Goal: Communication & Community: Answer question/provide support

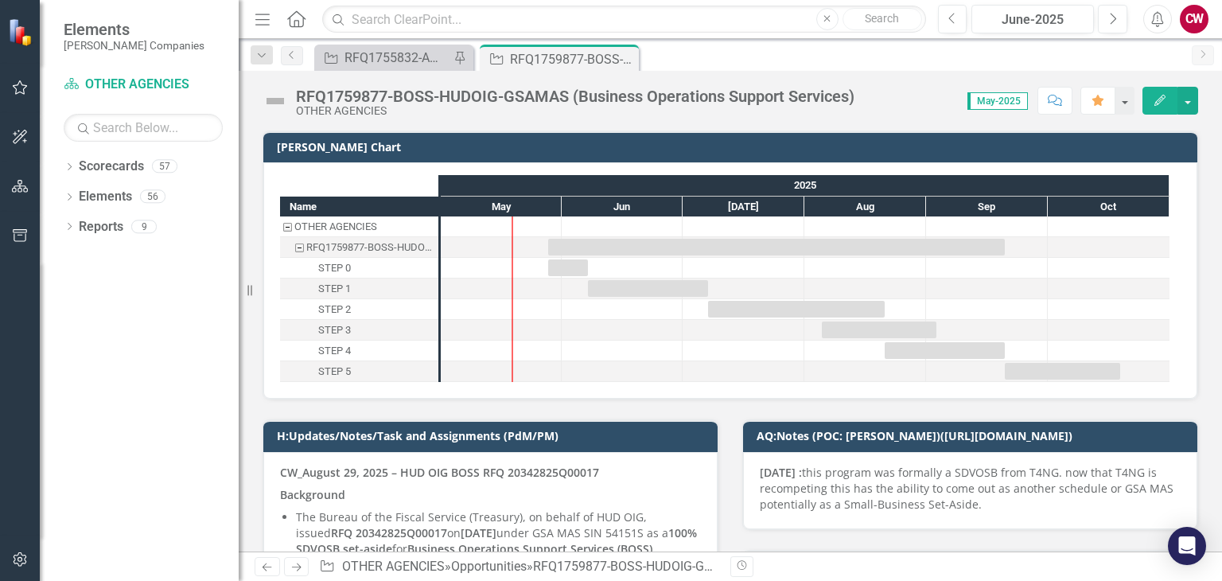
click at [1115, 20] on icon "button" at bounding box center [1114, 18] width 6 height 11
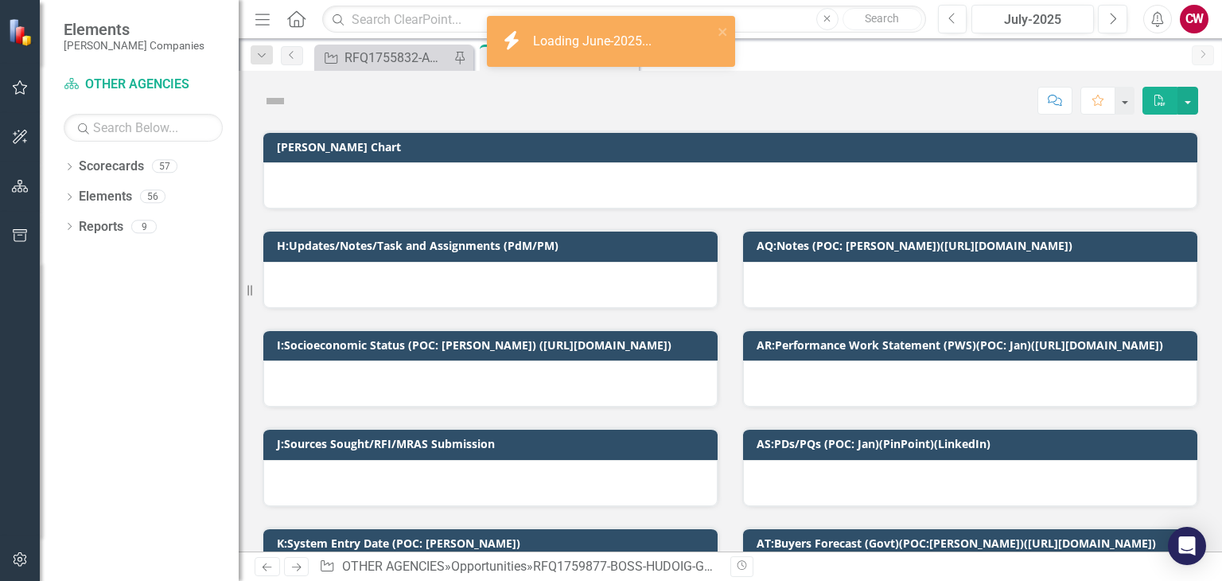
click at [1115, 20] on icon "button" at bounding box center [1114, 18] width 6 height 11
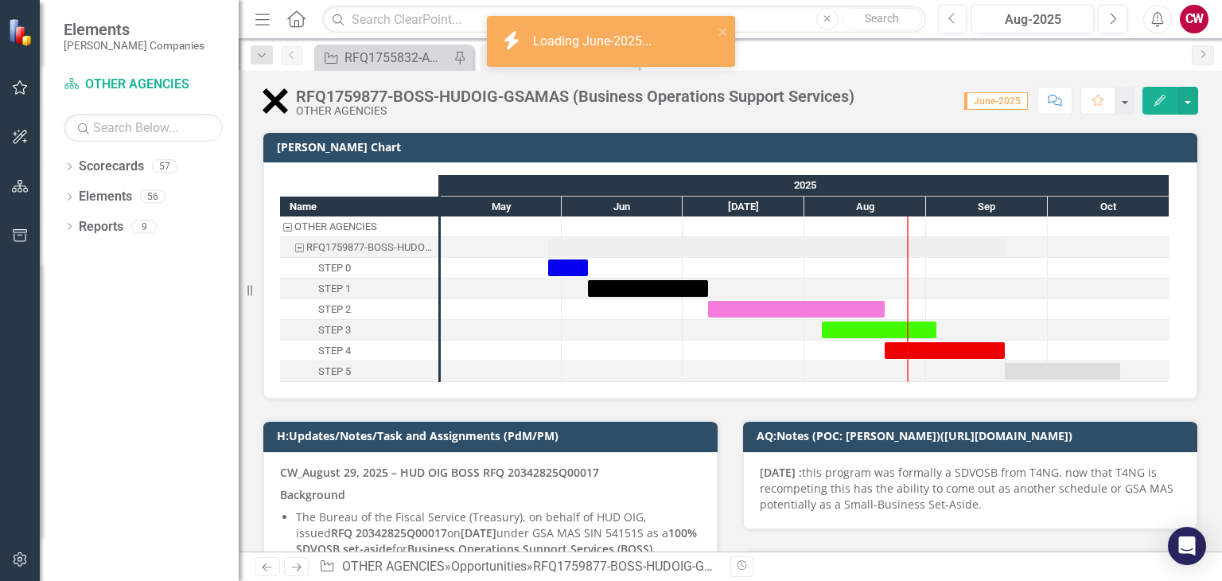
click at [1115, 20] on icon "button" at bounding box center [1114, 18] width 6 height 11
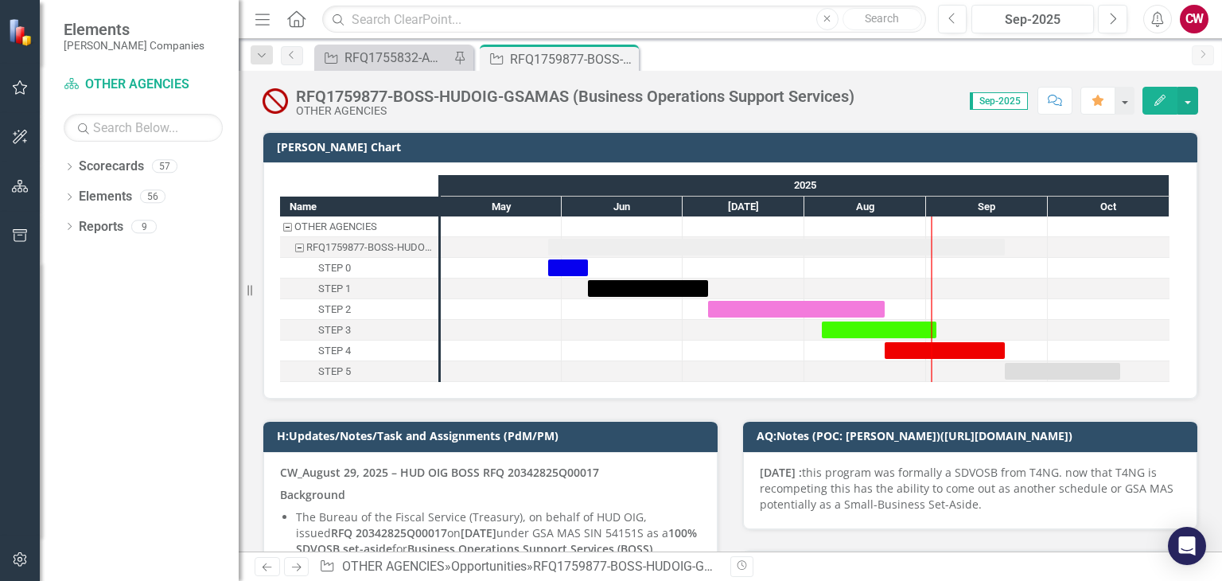
click at [299, 26] on icon at bounding box center [296, 18] width 18 height 17
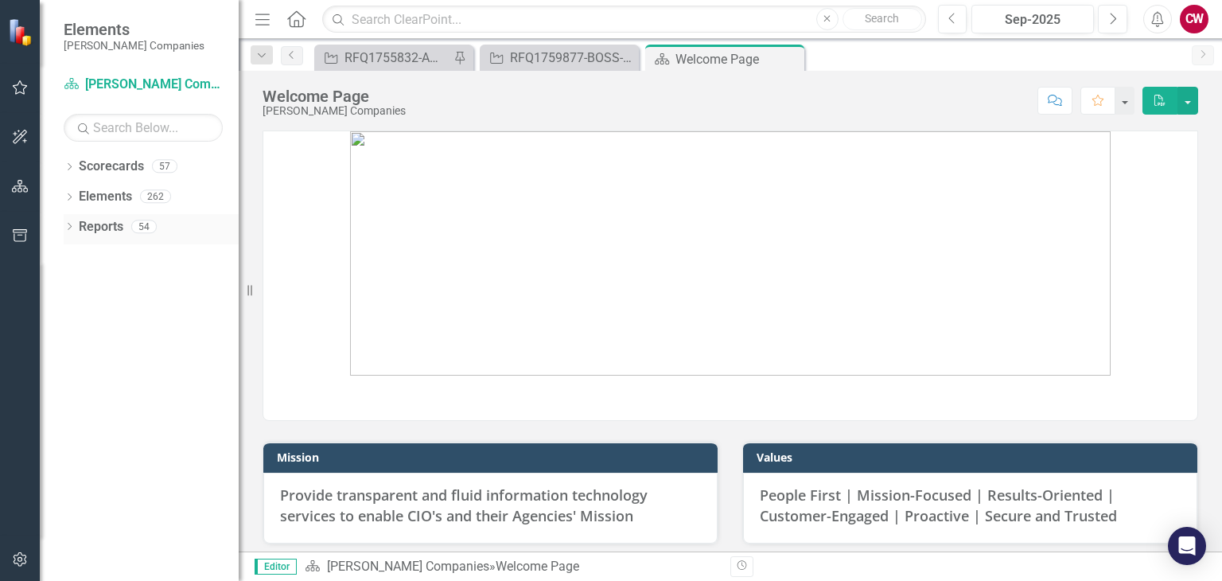
click at [71, 230] on icon "Dropdown" at bounding box center [69, 228] width 11 height 9
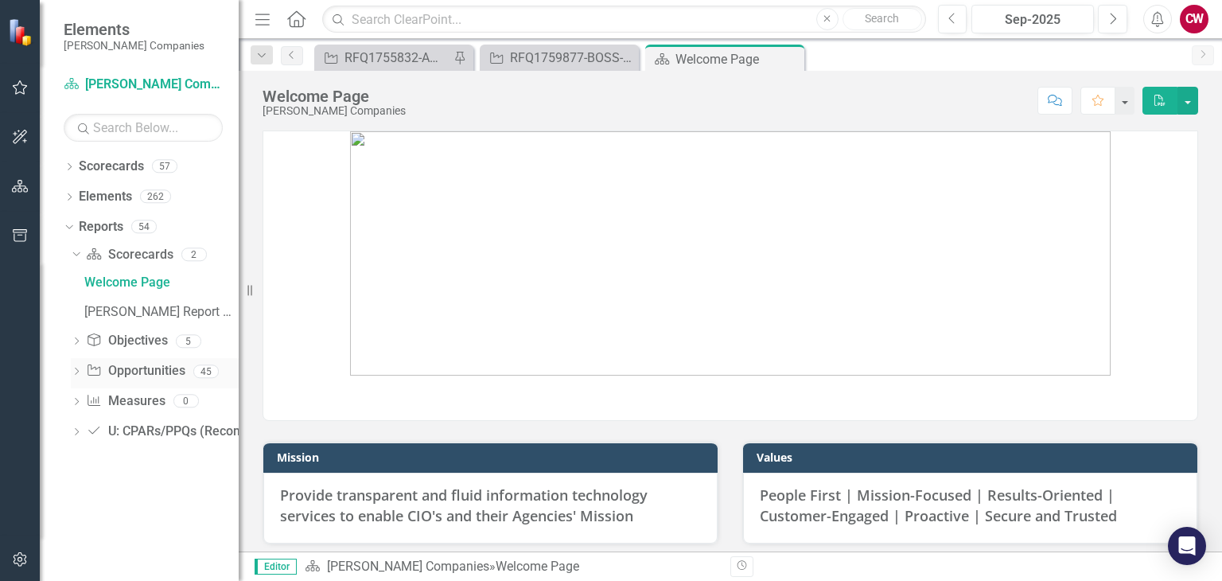
click at [81, 372] on icon "Dropdown" at bounding box center [76, 372] width 11 height 9
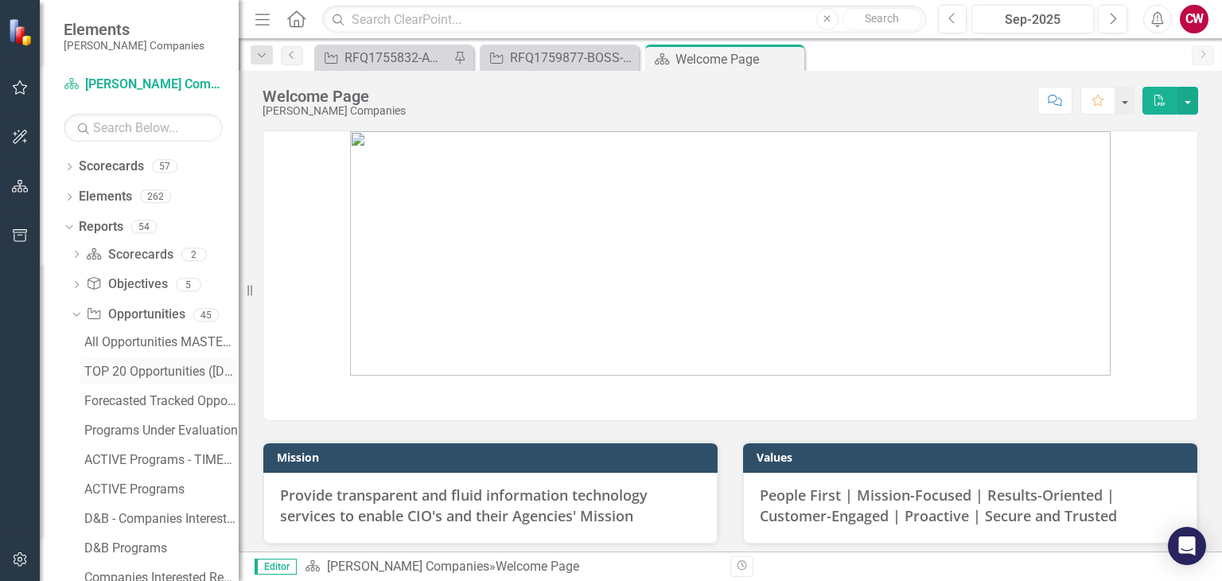
click at [132, 360] on link "TOP 20 Opportunities ([DATE] Process)" at bounding box center [159, 371] width 158 height 25
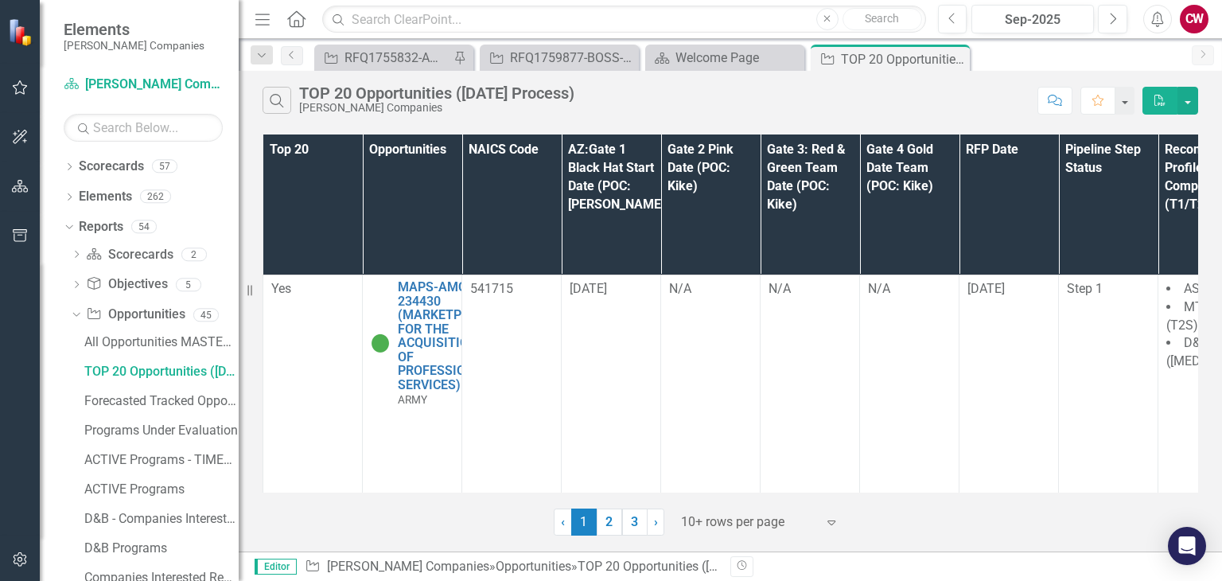
click at [831, 520] on icon "Expand" at bounding box center [832, 522] width 16 height 13
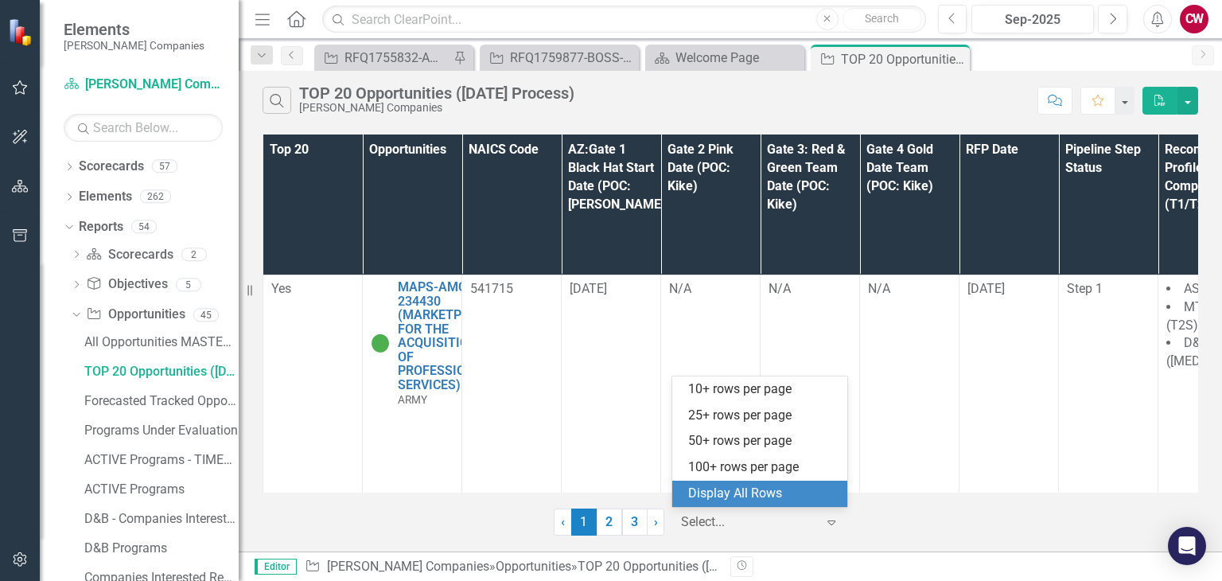
click at [789, 497] on div "Display All Rows" at bounding box center [763, 494] width 150 height 18
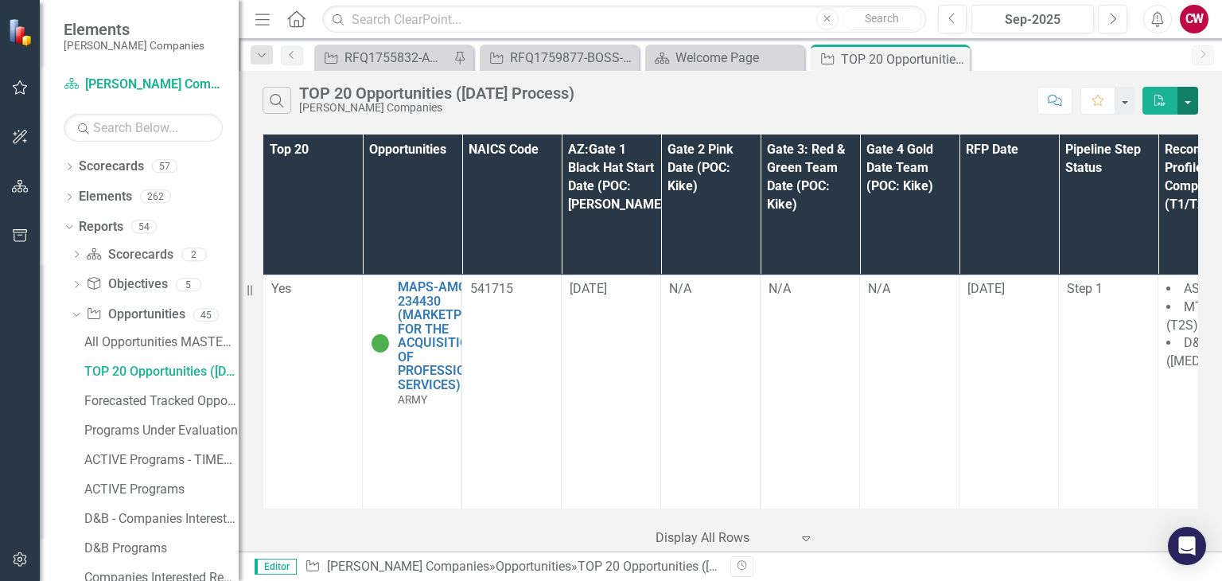
click at [1184, 92] on button "button" at bounding box center [1188, 101] width 21 height 28
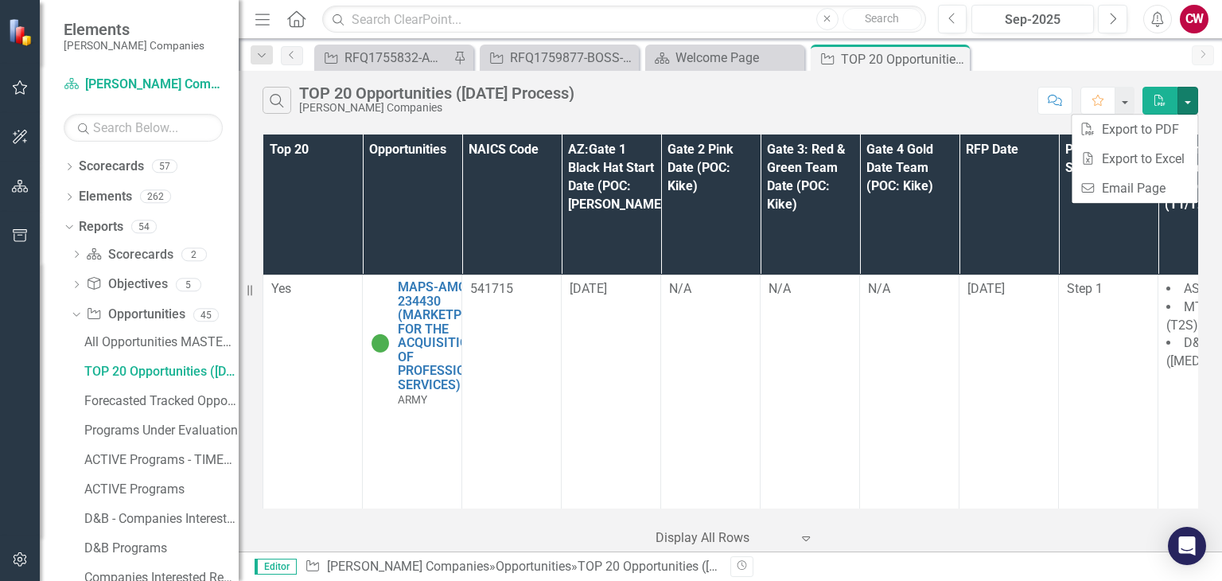
click at [934, 520] on div "‹ Previous 1 (current) › Next Display All Rows Expand" at bounding box center [731, 531] width 936 height 39
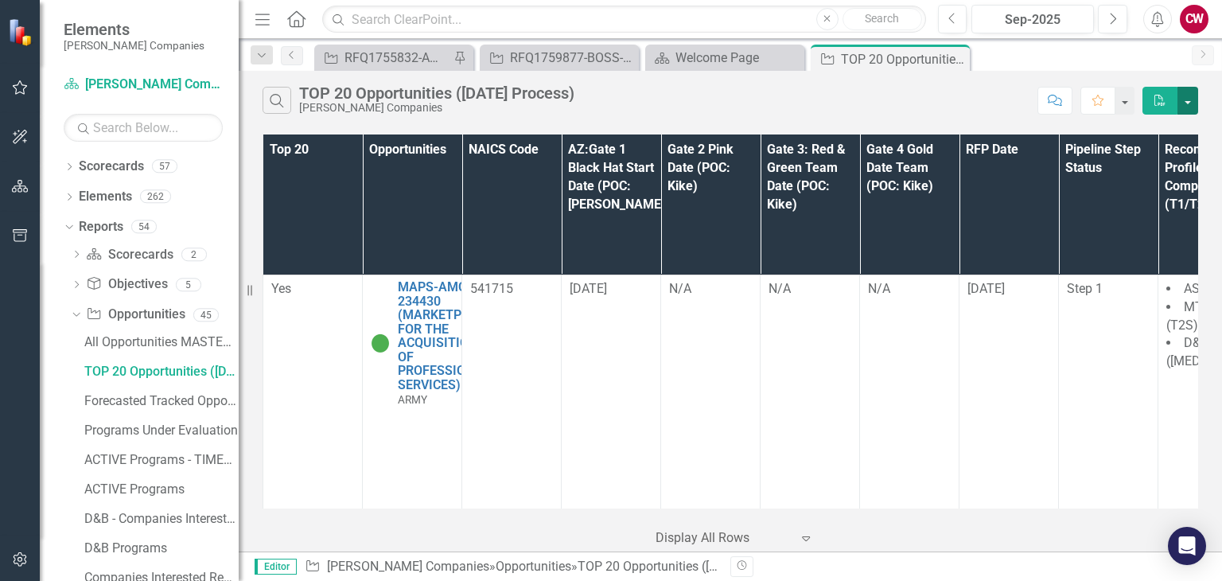
click at [1190, 95] on button "button" at bounding box center [1188, 101] width 21 height 28
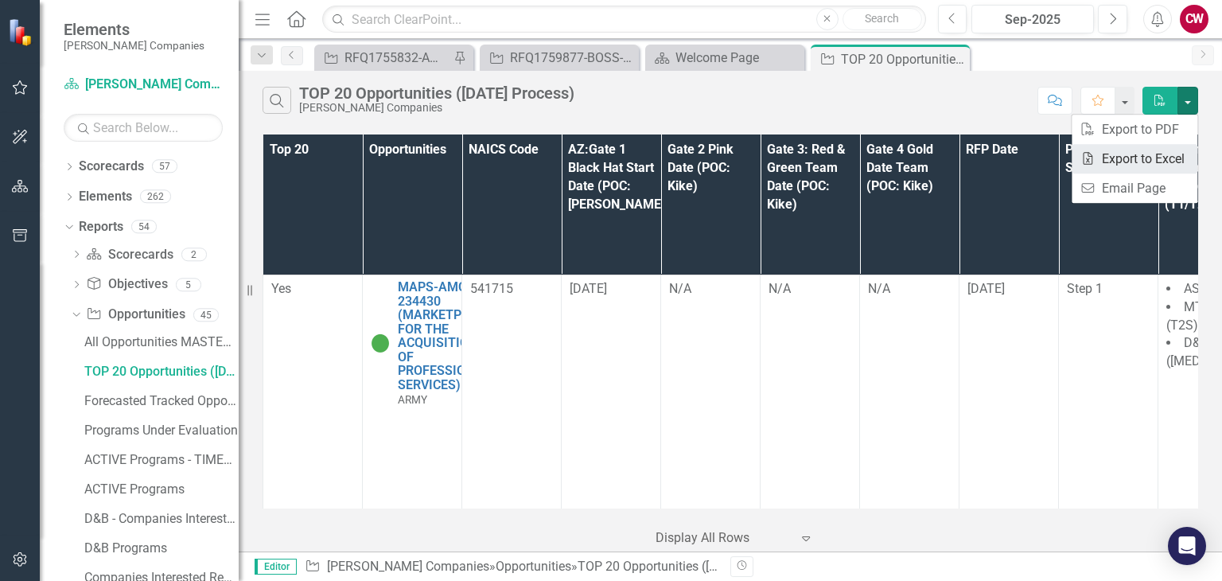
click at [1157, 158] on link "Excel Export to Excel" at bounding box center [1135, 158] width 126 height 29
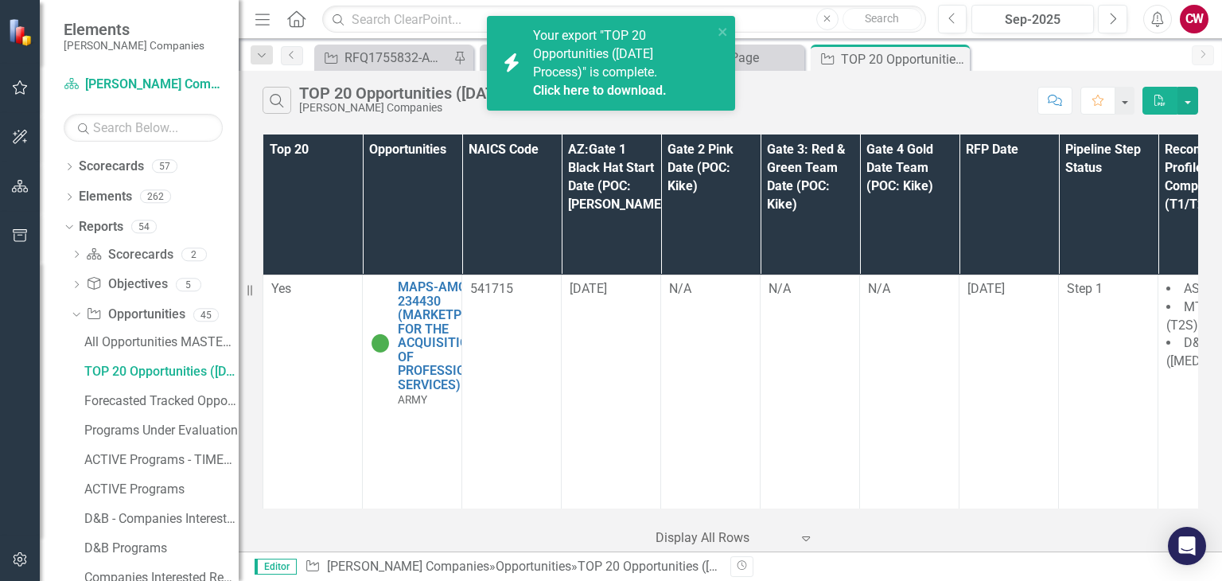
click at [598, 90] on link "Click here to download." at bounding box center [600, 90] width 134 height 15
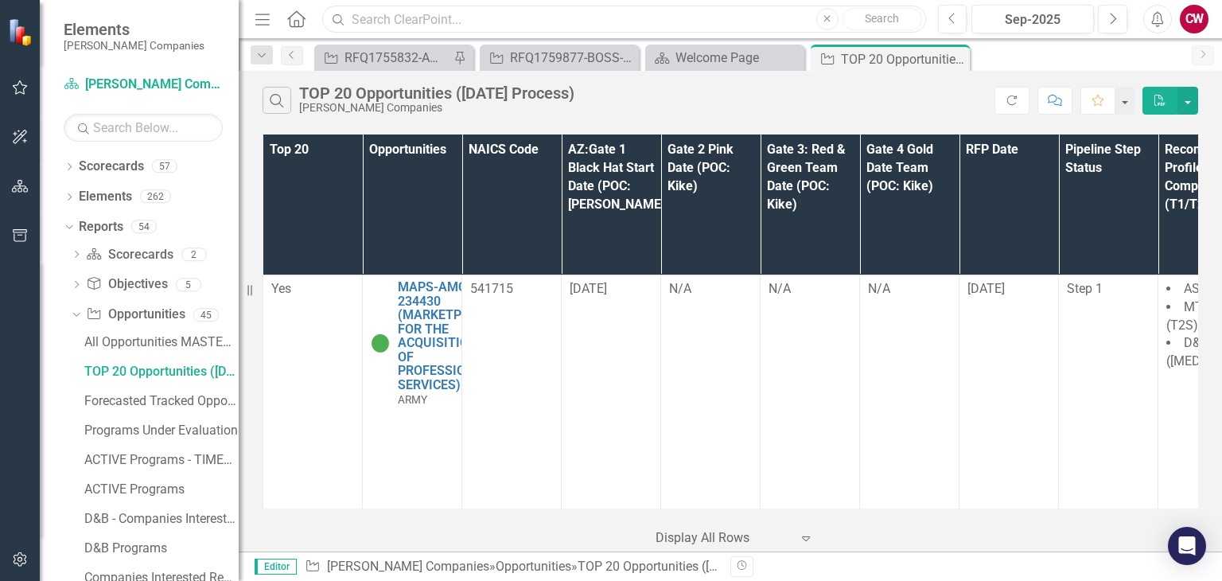
click at [459, 21] on input "text" at bounding box center [623, 20] width 603 height 28
paste input "RFQ1755832-AMC-CIO-GSAMAS (Army - G6 Modernization and Enterprise IT Support)"
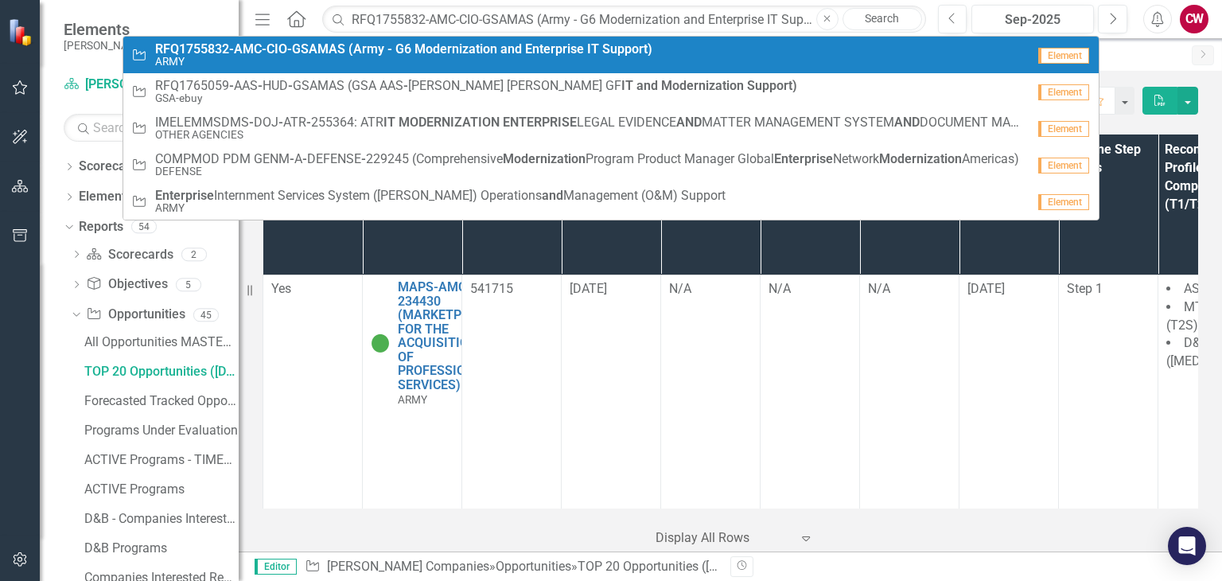
click at [378, 49] on strong "(Army" at bounding box center [367, 48] width 36 height 15
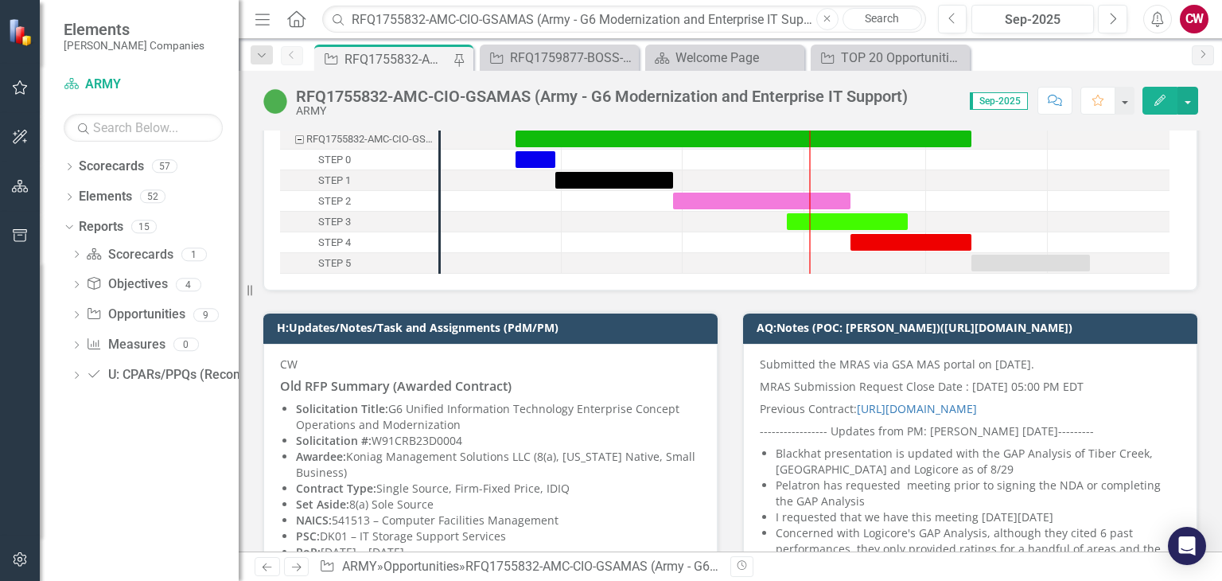
scroll to position [239, 0]
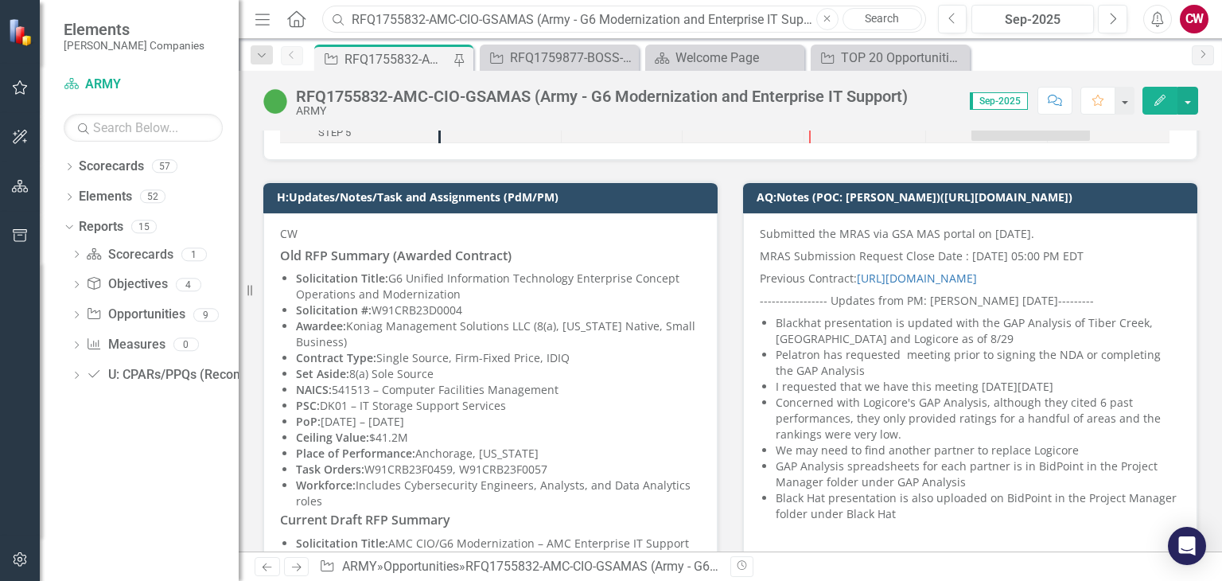
click at [504, 24] on input "RFQ1755832-AMC-CIO-GSAMAS (Army - G6 Modernization and Enterprise IT Support)" at bounding box center [623, 20] width 603 height 28
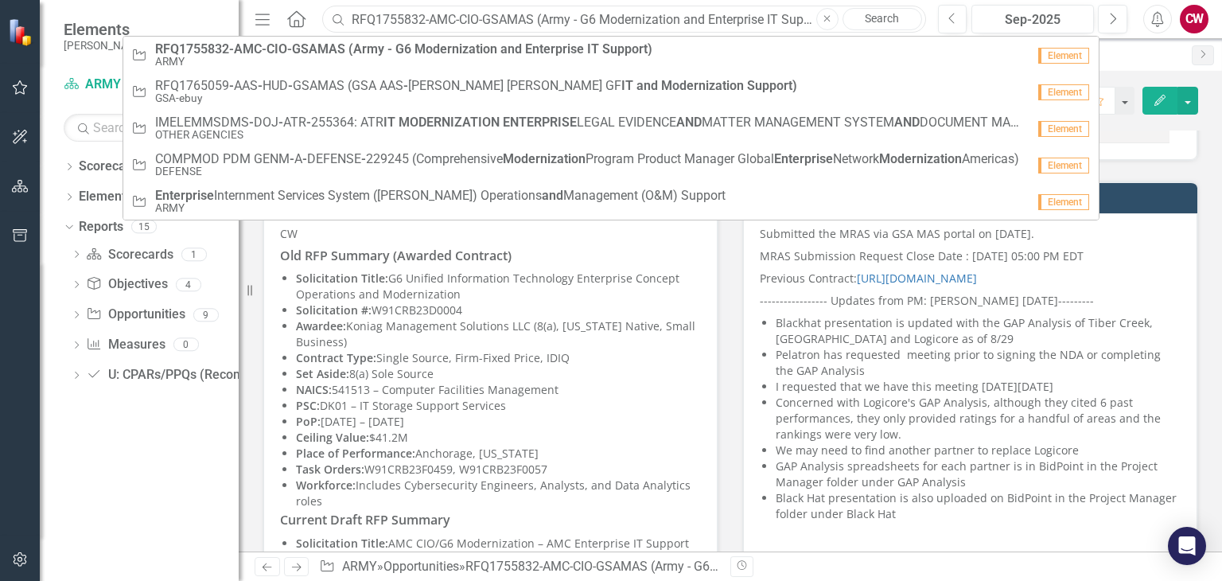
paste input "MCTSSA NIS-240491: MARINE CORPS TACTICAL SYSTEMS SUPPORT ACTIVITY NETWORK INFRA…"
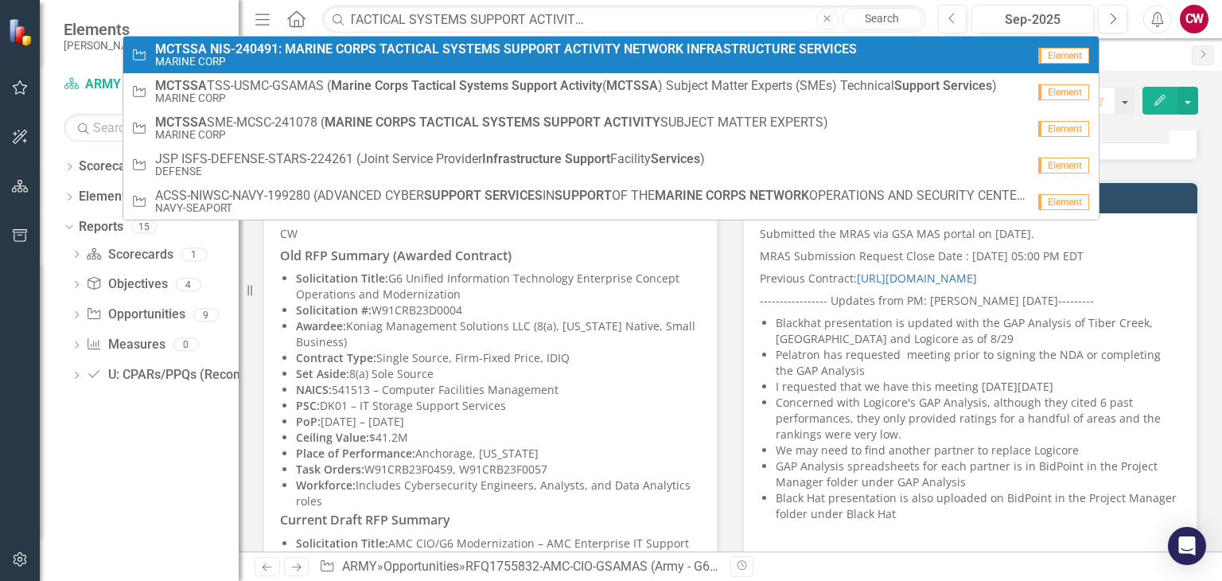
scroll to position [0, 0]
click at [477, 45] on strong "SYSTEMS" at bounding box center [471, 48] width 58 height 15
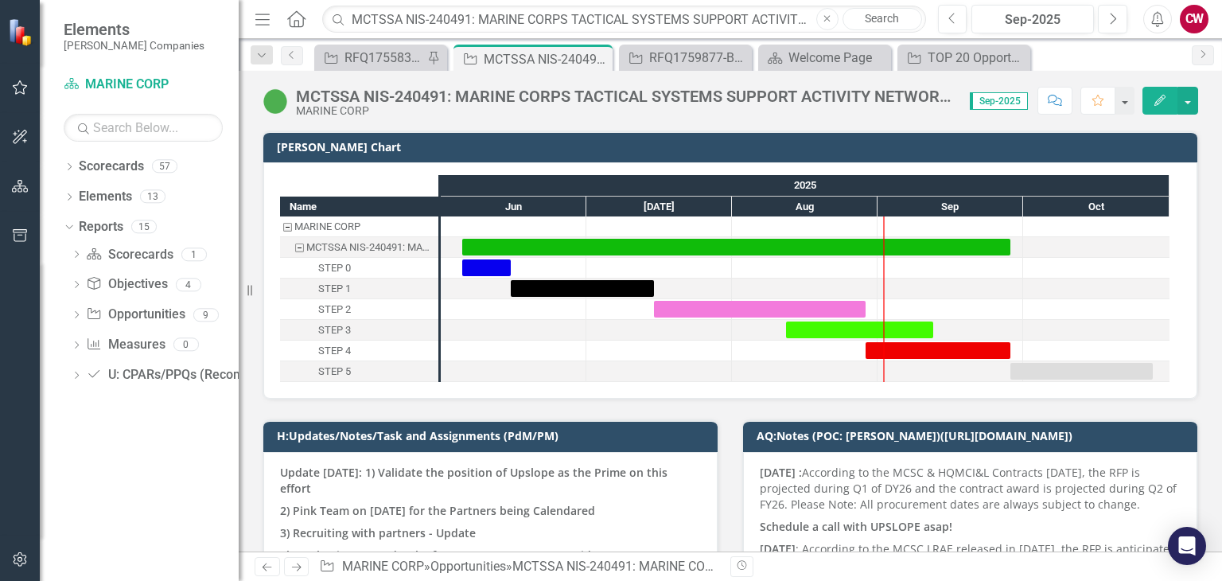
scroll to position [159, 0]
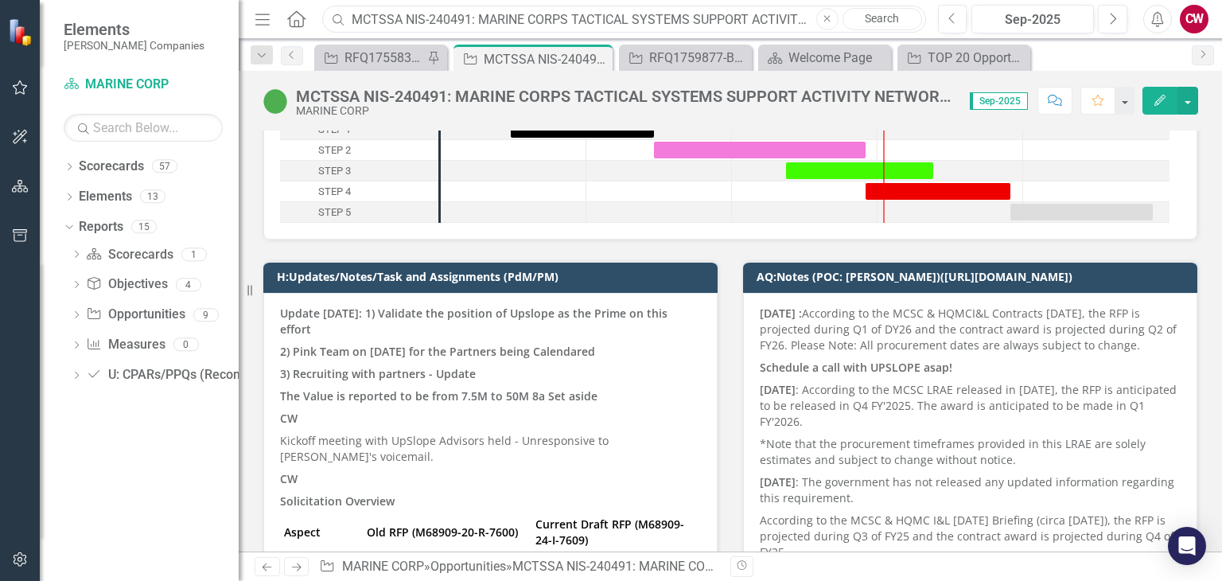
click at [466, 14] on input "MCTSSA NIS-240491: MARINE CORPS TACTICAL SYSTEMS SUPPORT ACTIVITY NETWORK INFRA…" at bounding box center [623, 20] width 603 height 28
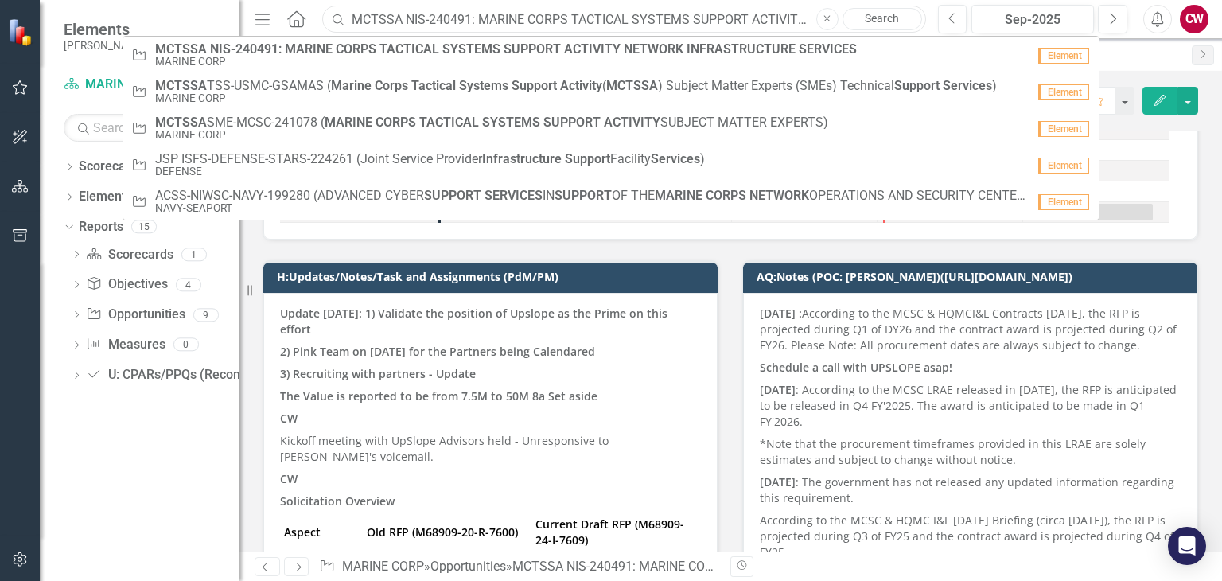
paste input "SME-MCSC-241078 (MARINE CORPS TACTICAL SYSTEMS SUPPORT ACTIVITY SUBJECT MATTER …"
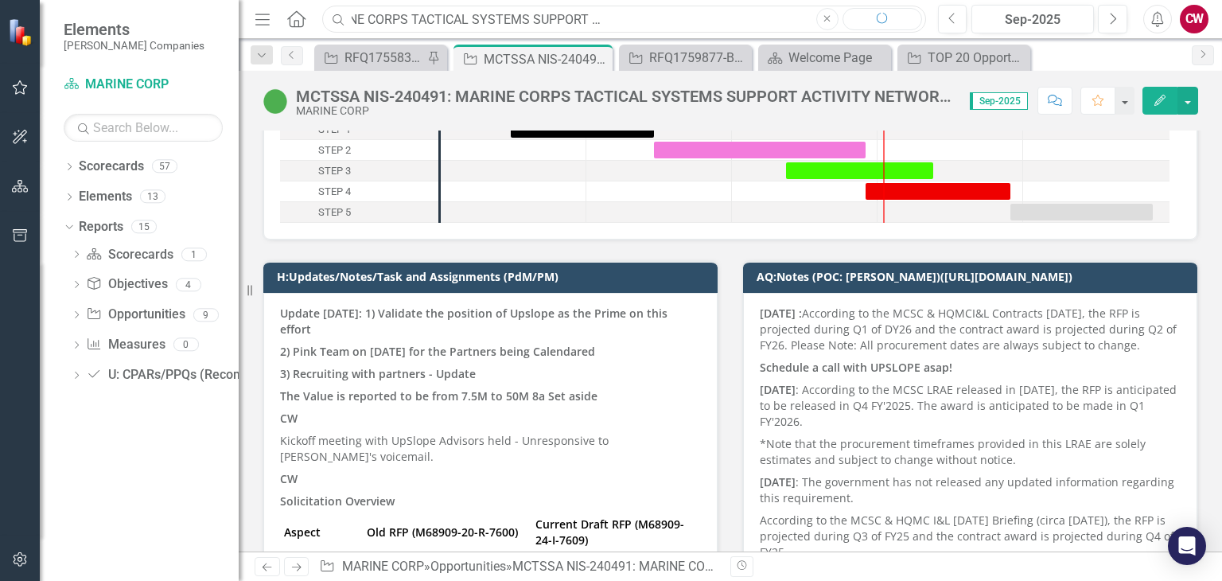
type input "MCTSSA SME-MCSC-241078 (MARINE CORPS TACTICAL SYSTEMS SUPPORT ACTIVITY SUBJECT …"
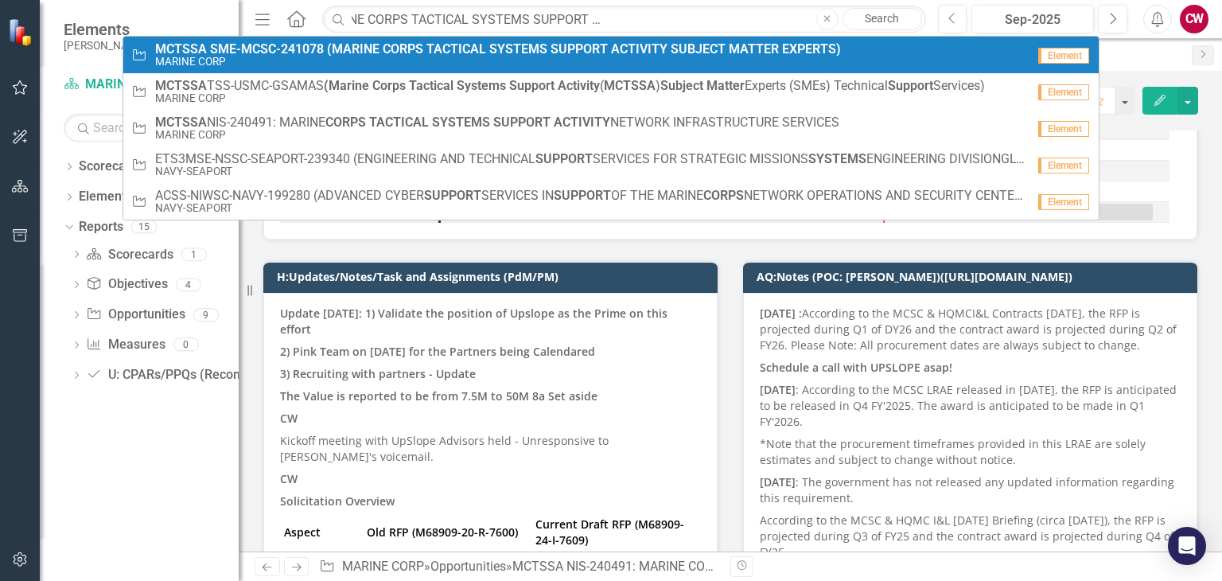
scroll to position [0, 0]
click at [431, 60] on small "MARINE CORP" at bounding box center [498, 62] width 686 height 12
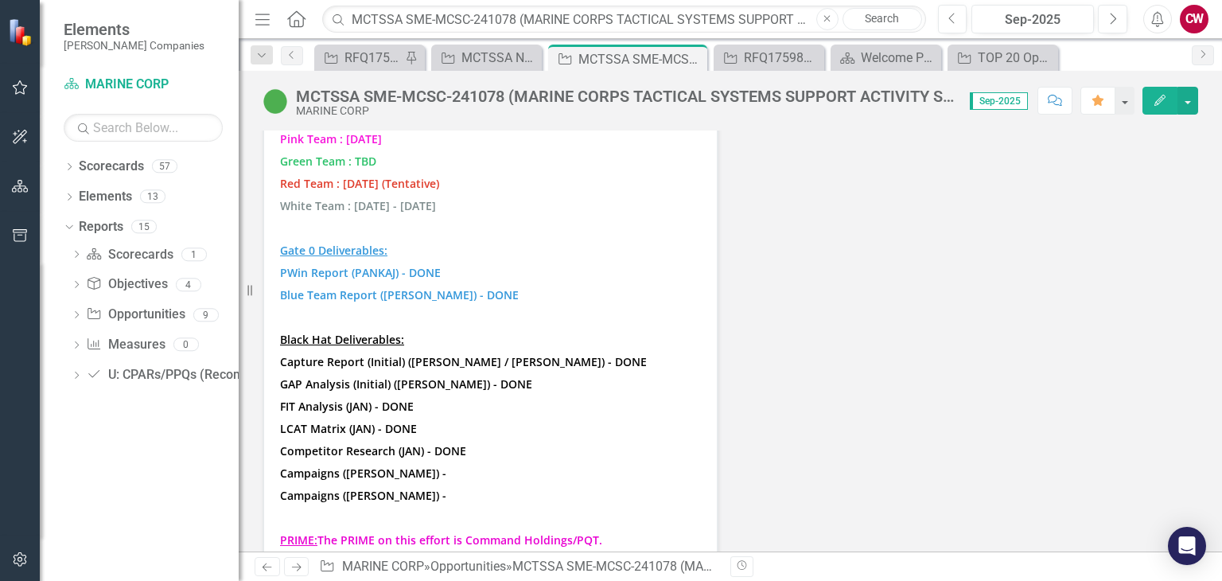
scroll to position [8117, 0]
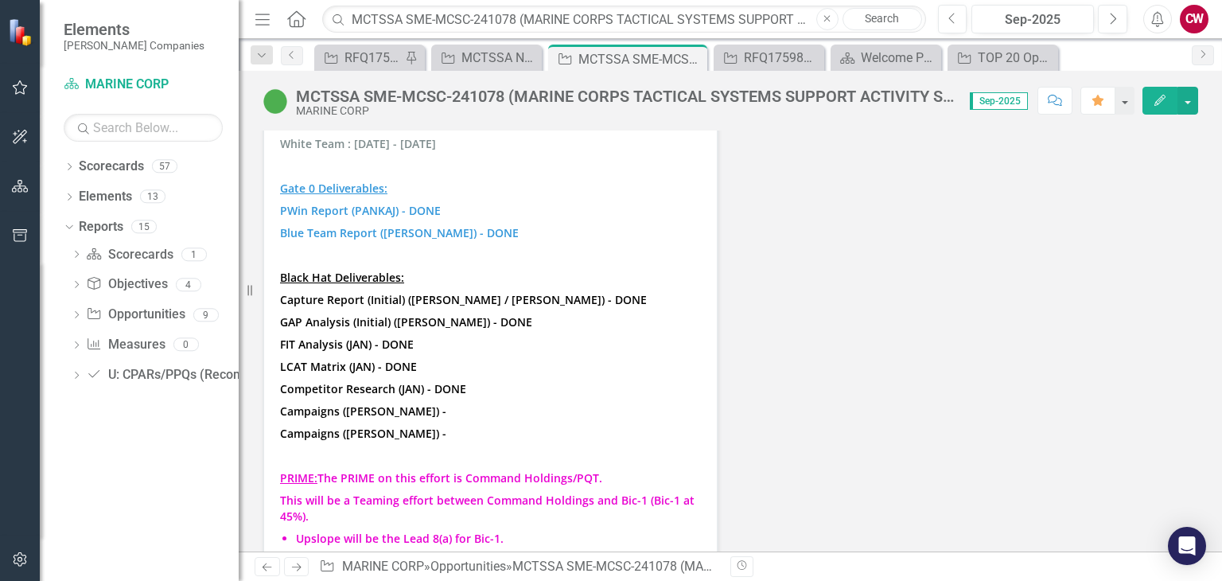
click at [658, 356] on p "LCAT Matrix (JAN) - DONE" at bounding box center [490, 367] width 421 height 22
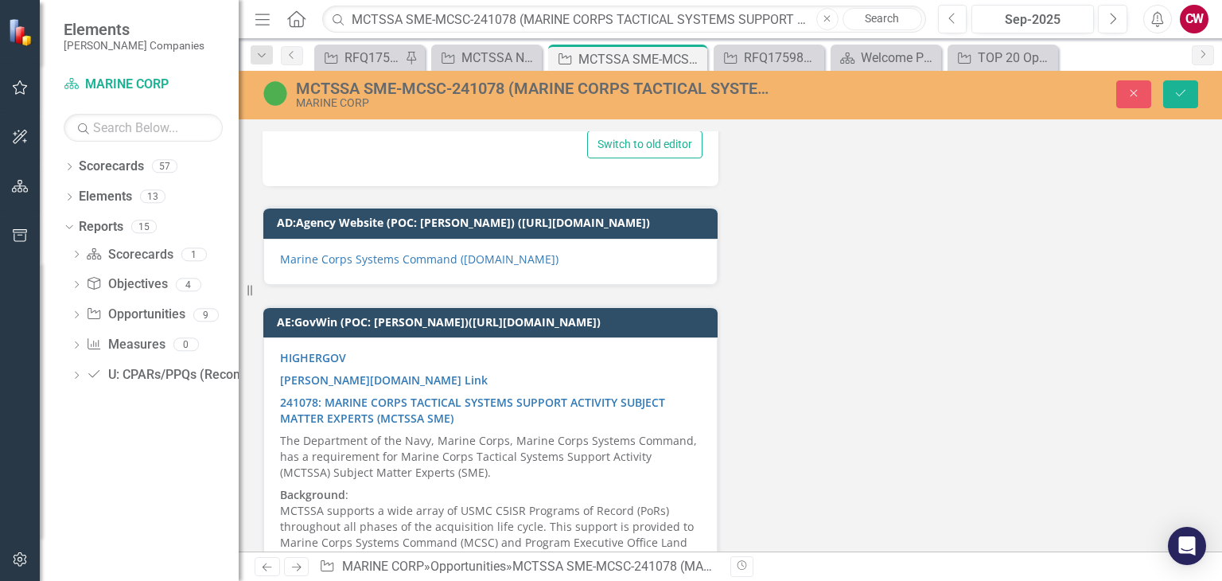
scroll to position [8123, 0]
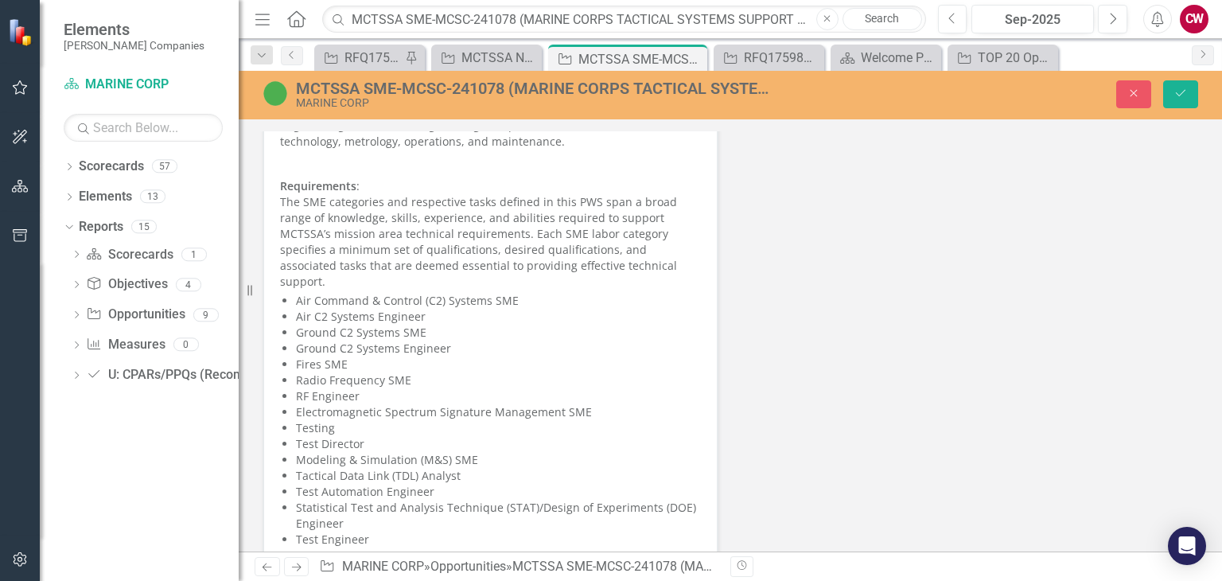
type textarea "<p><span style="color: #3598db;"><strong>Blue Team : [DATE] - [DATE]</strong></…"
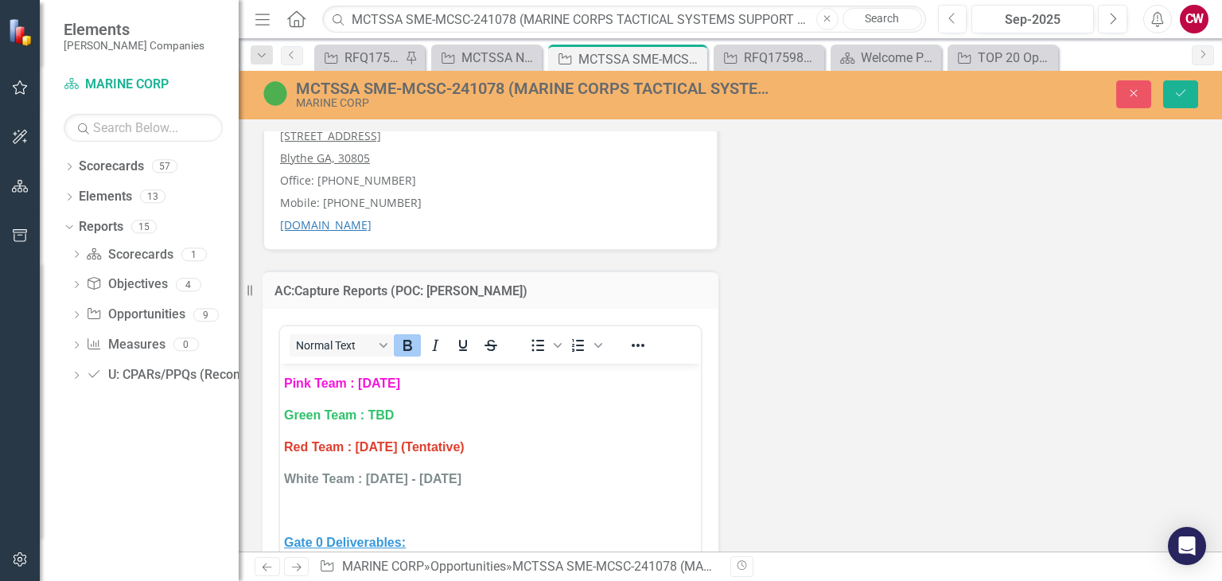
scroll to position [80, 0]
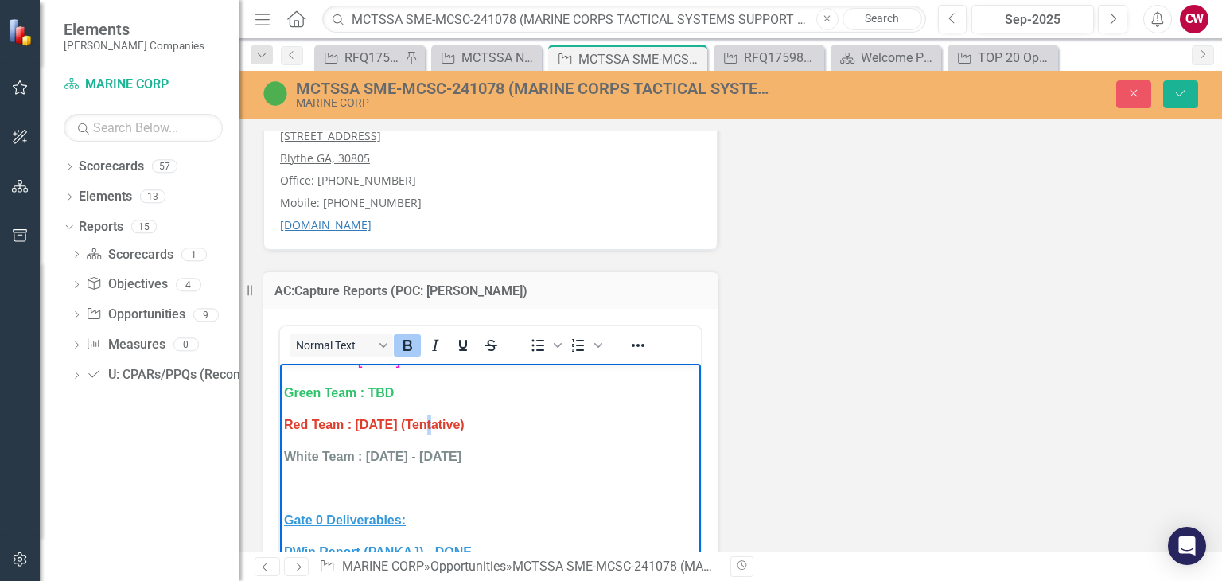
click at [433, 425] on strong "Red Team : [DATE] (Tentative)" at bounding box center [374, 425] width 181 height 14
drag, startPoint x: 517, startPoint y: 421, endPoint x: 445, endPoint y: 429, distance: 72.9
click at [445, 429] on p "Red Team : [DATE] (Tentative)" at bounding box center [490, 424] width 413 height 19
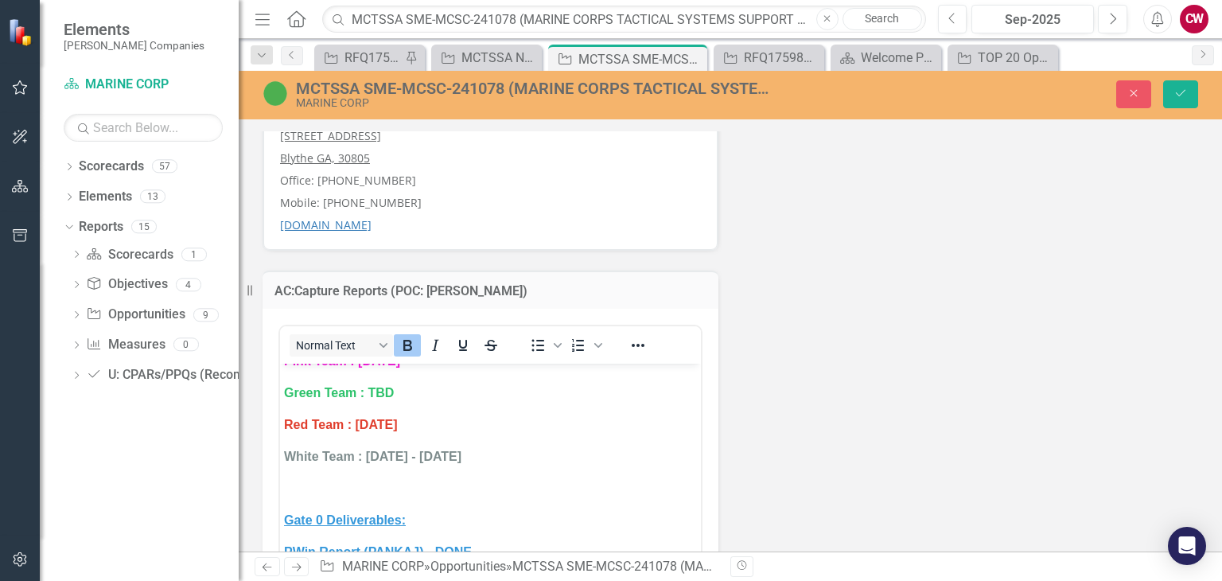
click at [1163, 96] on button "Save" at bounding box center [1180, 94] width 35 height 28
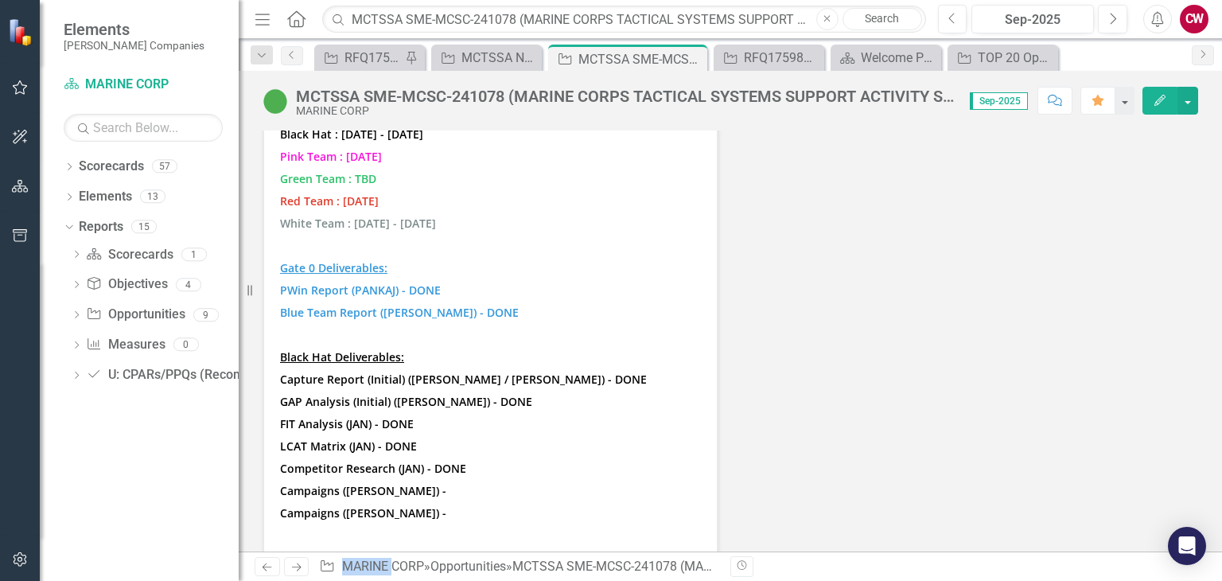
scroll to position [8197, 0]
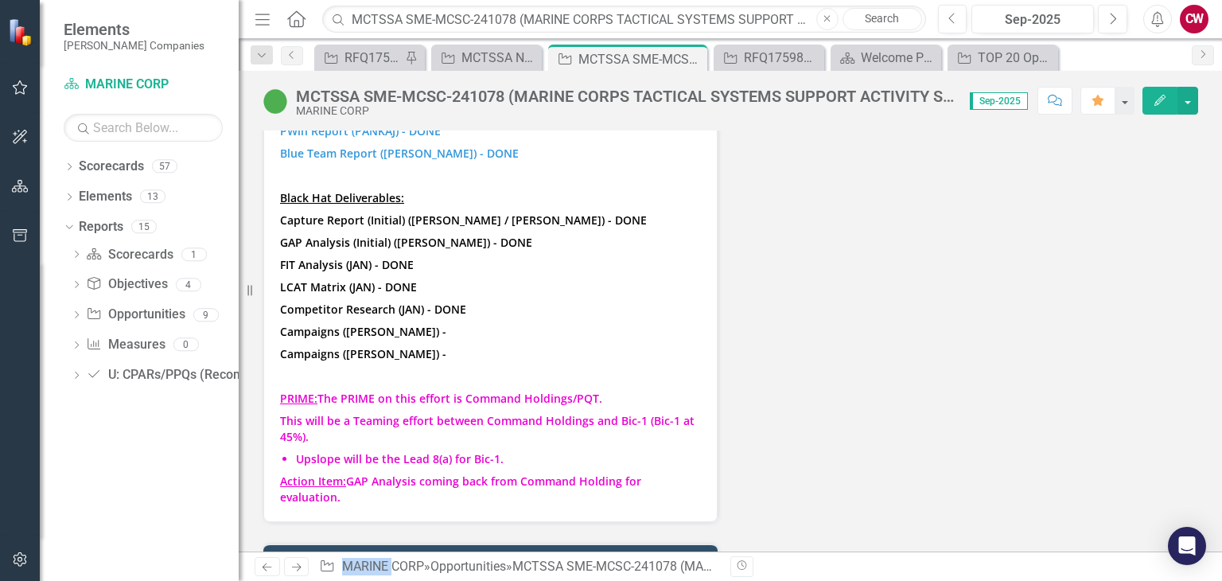
drag, startPoint x: 356, startPoint y: 407, endPoint x: 270, endPoint y: 321, distance: 121.0
click at [270, 321] on div "Blue Team : [DATE] - [DATE] Black Hat : [DATE] - [DATE] Pink Team : [DATE] Gree…" at bounding box center [490, 227] width 454 height 590
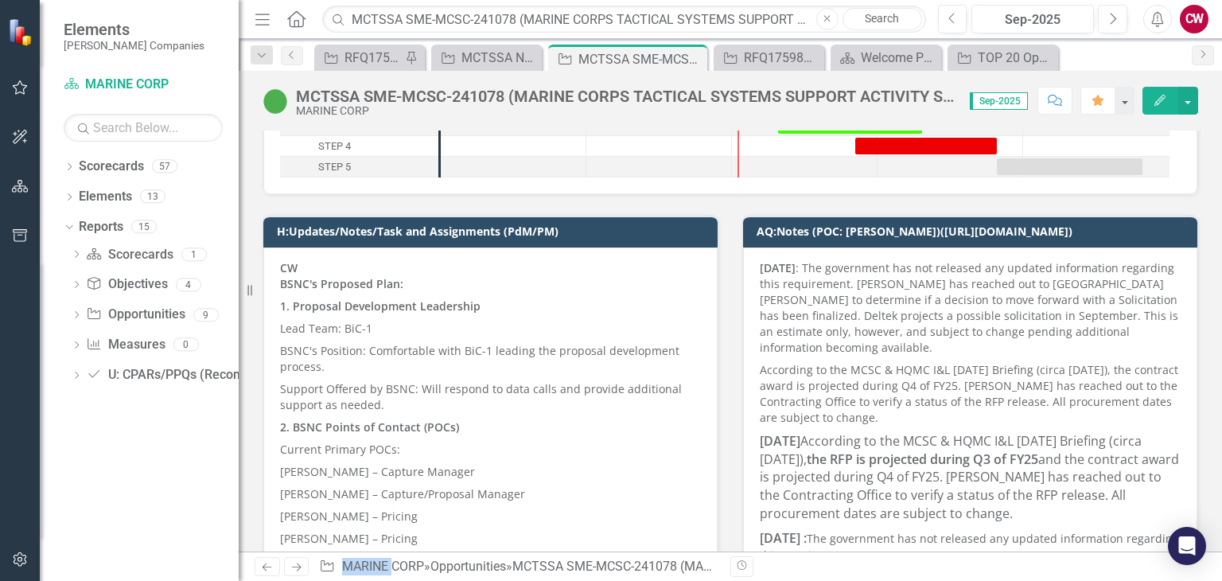
scroll to position [0, 0]
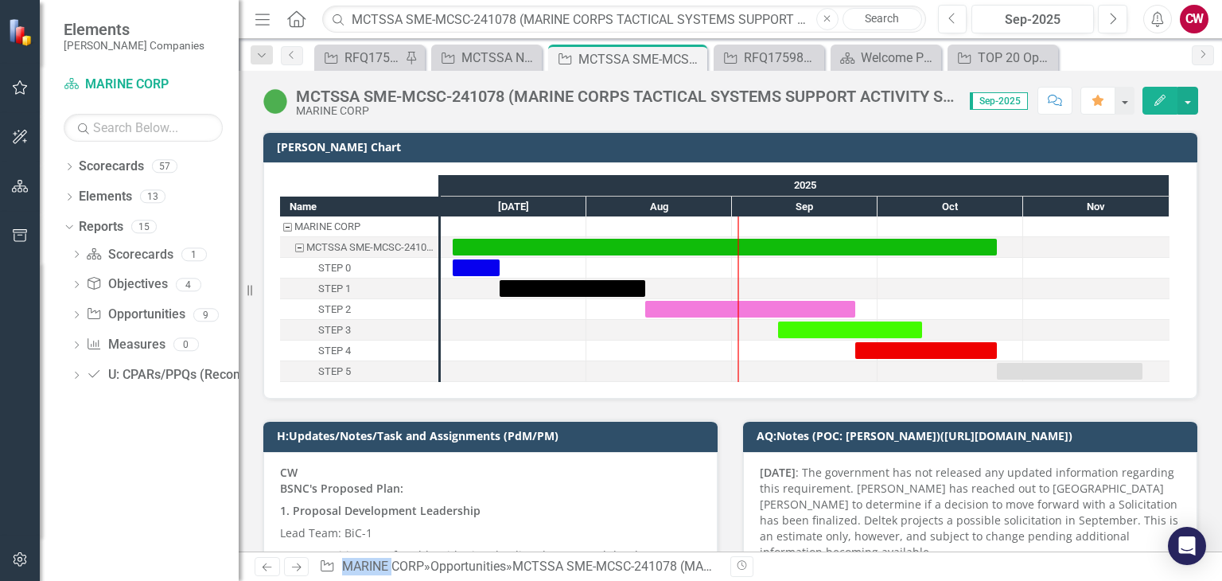
click at [1054, 103] on icon "Comment" at bounding box center [1055, 100] width 14 height 11
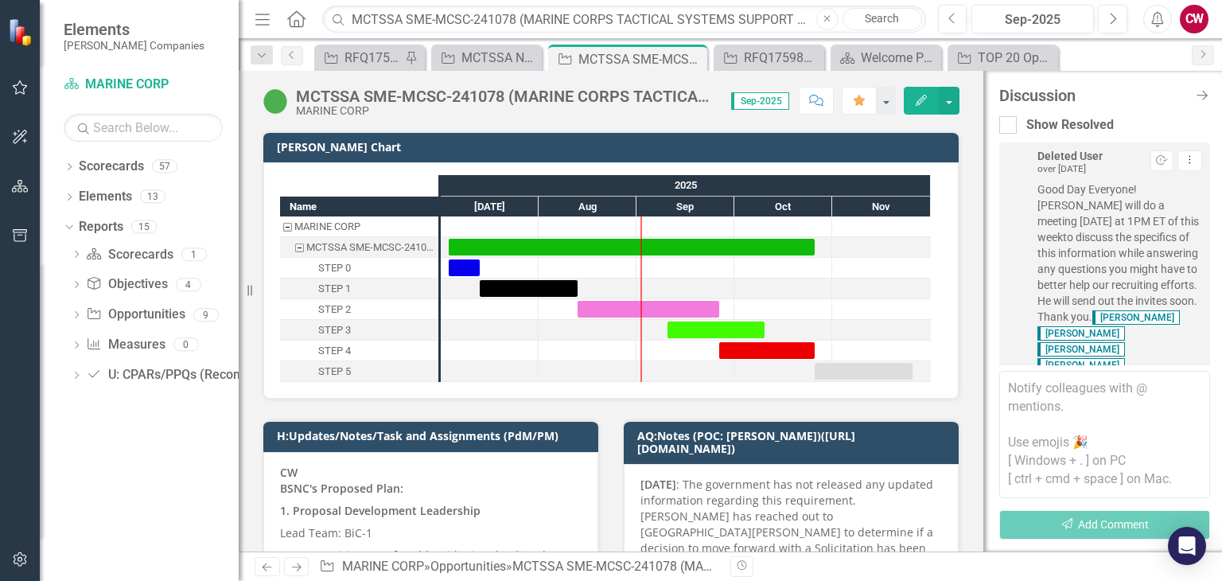
scroll to position [4386, 0]
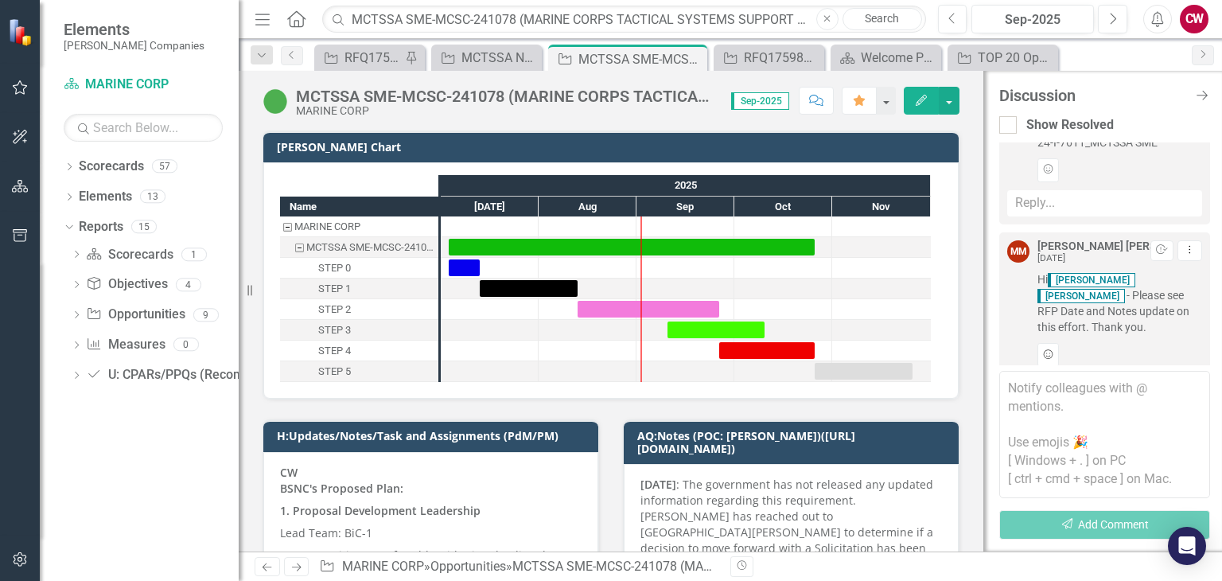
click at [1054, 350] on icon "Add Reaction" at bounding box center [1048, 355] width 12 height 10
click at [1085, 289] on img "button" at bounding box center [1088, 286] width 20 height 20
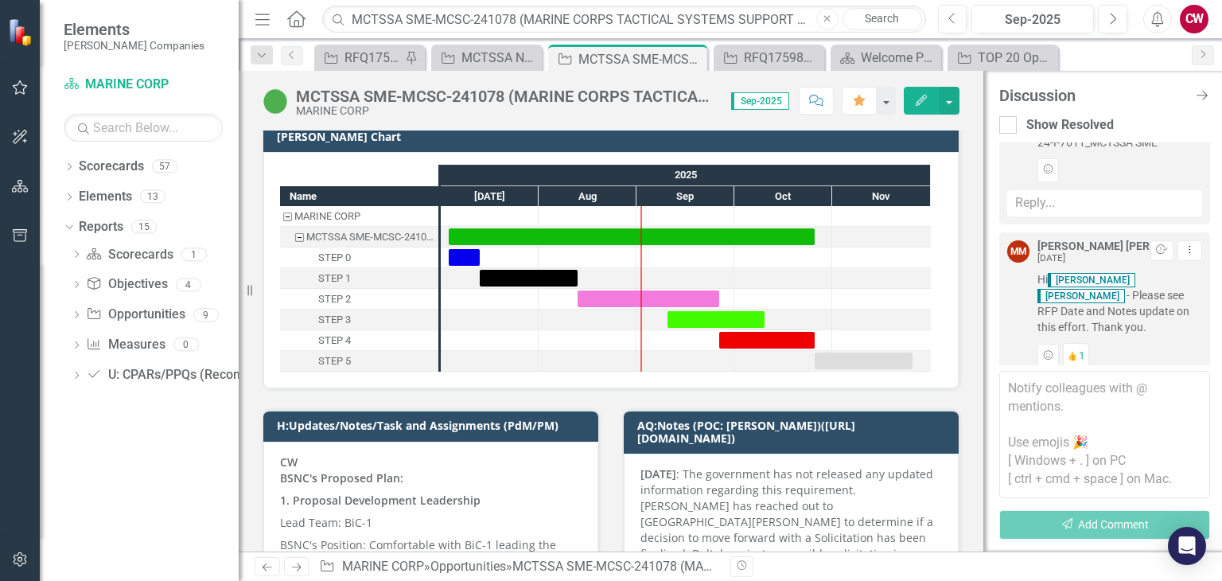
scroll to position [159, 0]
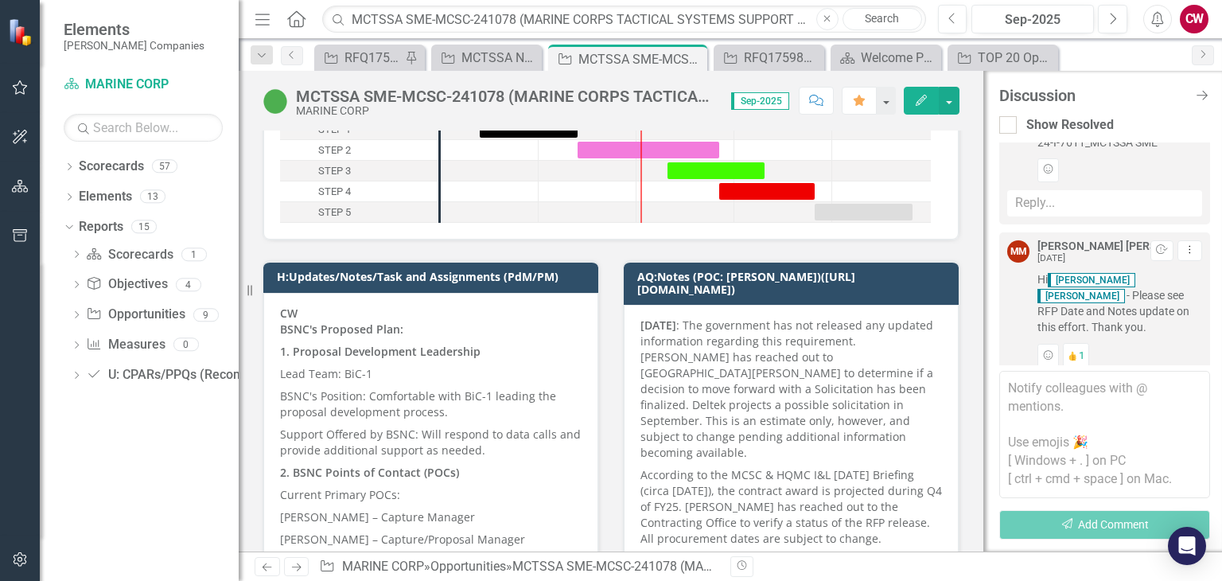
click at [1044, 390] on textarea at bounding box center [1104, 434] width 211 height 127
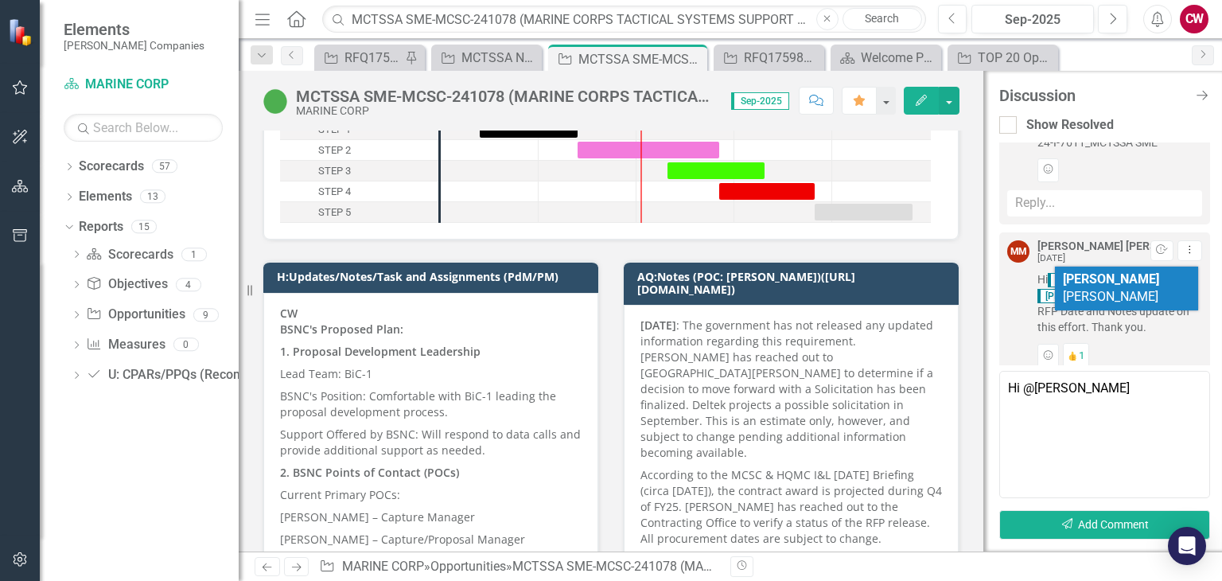
click at [1133, 275] on span "[PERSON_NAME] [PERSON_NAME]" at bounding box center [1111, 287] width 96 height 33
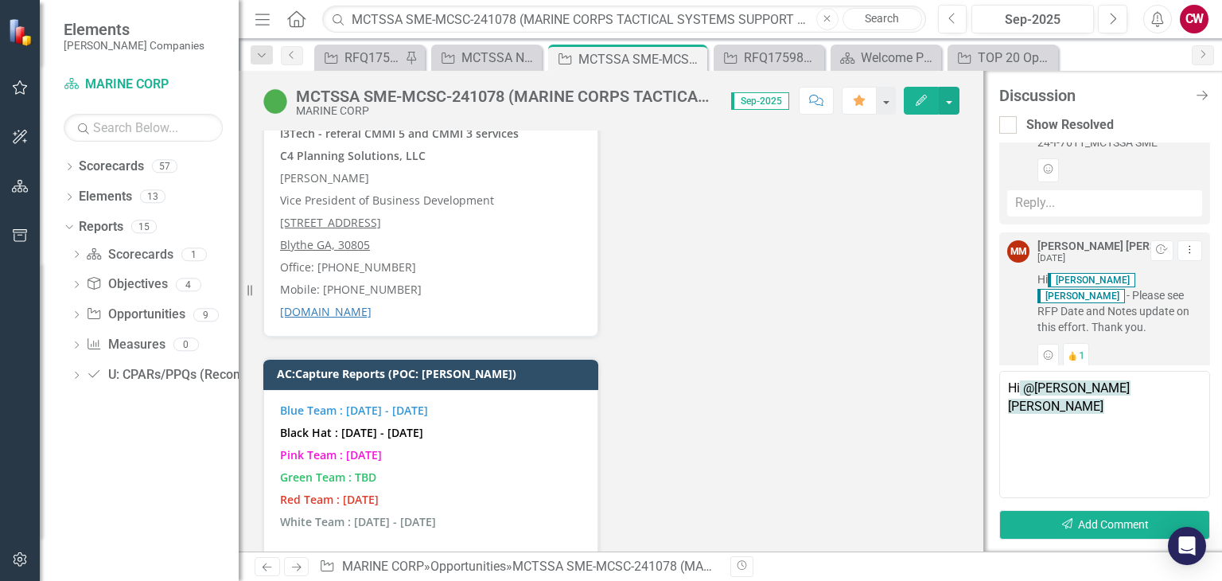
scroll to position [8388, 0]
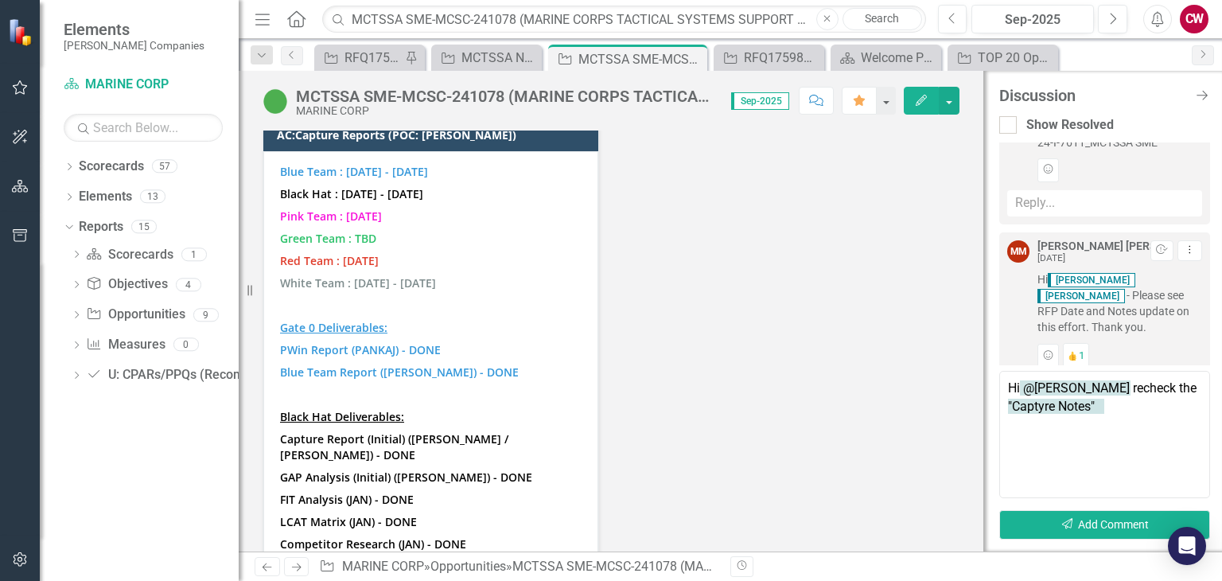
drag, startPoint x: 1065, startPoint y: 408, endPoint x: 1127, endPoint y: 453, distance: 76.4
click at [1066, 408] on textarea "Hi @[PERSON_NAME] recheck the "Captyre Notes"" at bounding box center [1104, 434] width 211 height 127
click at [1137, 415] on textarea "Hi @[PERSON_NAME] recheck the "Capture Notes"" at bounding box center [1104, 434] width 211 height 127
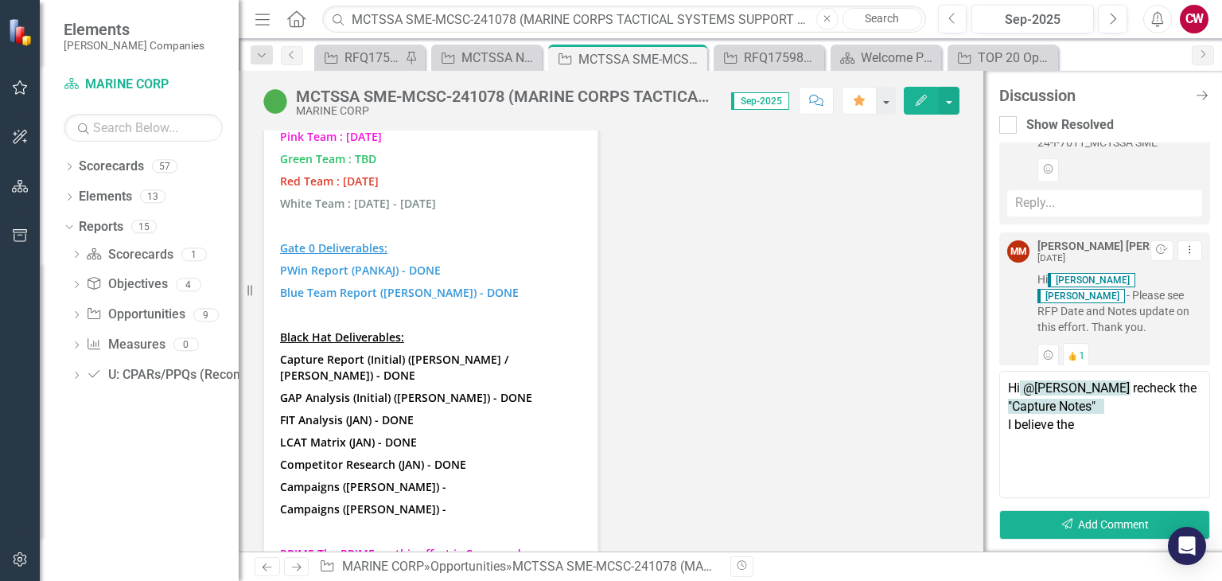
scroll to position [8707, 0]
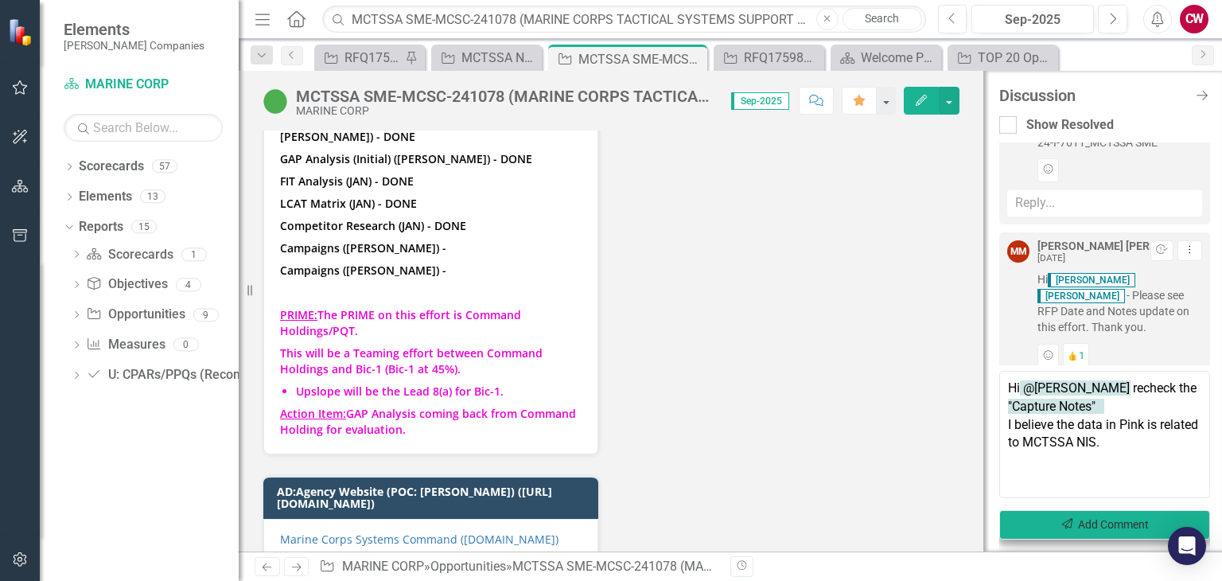
type textarea "Hi @[PERSON_NAME] recheck the "Capture Notes" I believe the data in Pink is rel…"
click at [1124, 526] on button "Send Add Comment" at bounding box center [1104, 524] width 211 height 29
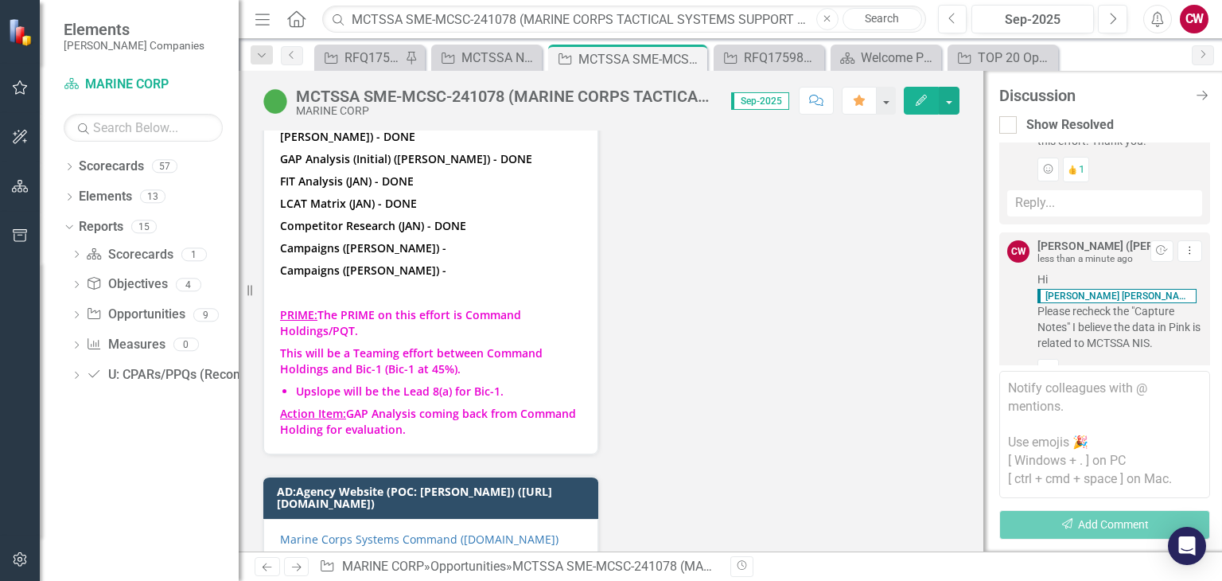
scroll to position [8468, 0]
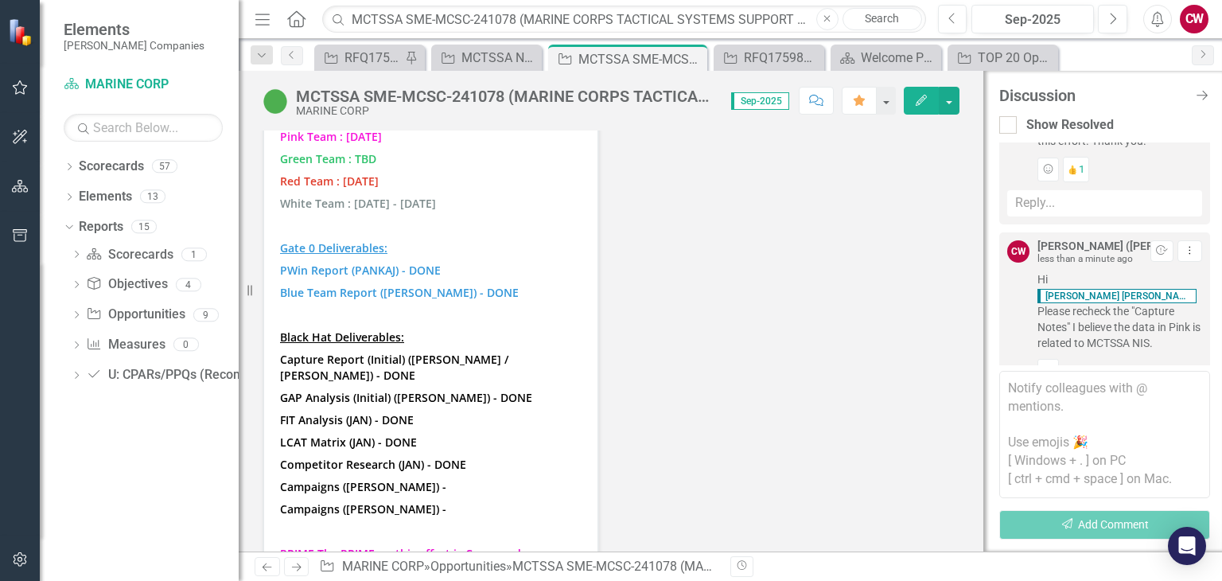
click at [506, 431] on p "LCAT Matrix (JAN) - DONE" at bounding box center [431, 442] width 302 height 22
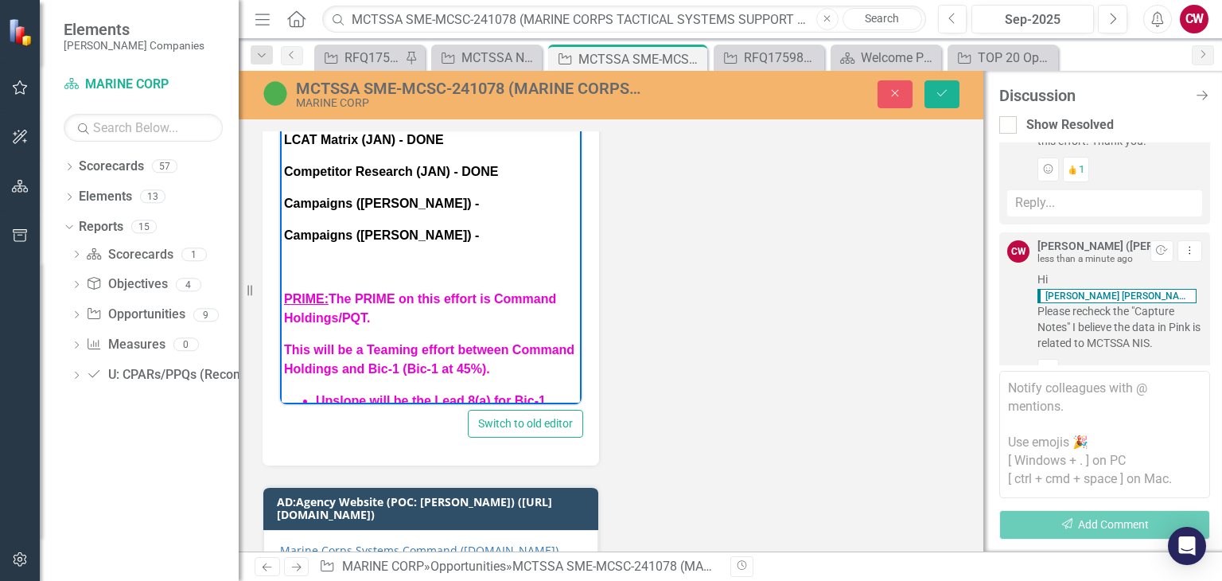
scroll to position [490, 0]
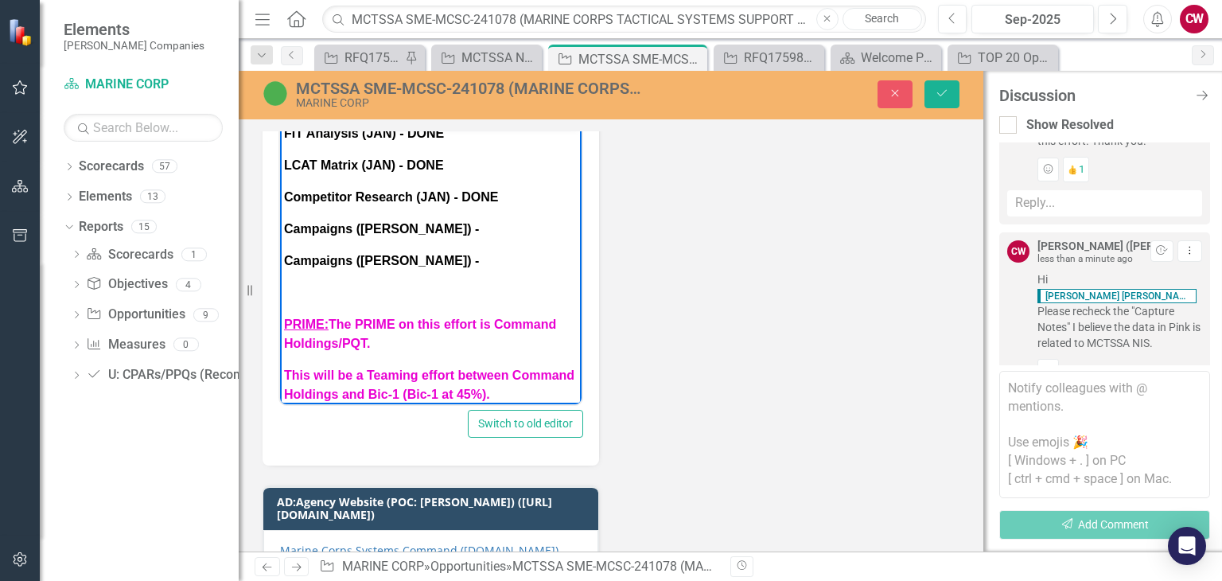
drag, startPoint x: 502, startPoint y: 385, endPoint x: 278, endPoint y: 309, distance: 237.1
click at [280, 309] on html "Blue Team : [DATE] - [DATE] Black Hat : [DATE] - [DATE] Pink Team : [DATE] Gree…" at bounding box center [431, 69] width 302 height 867
copy body "PRIME: The PRIME on this effort is Command Holdings/PQT. This will be a Teaming…"
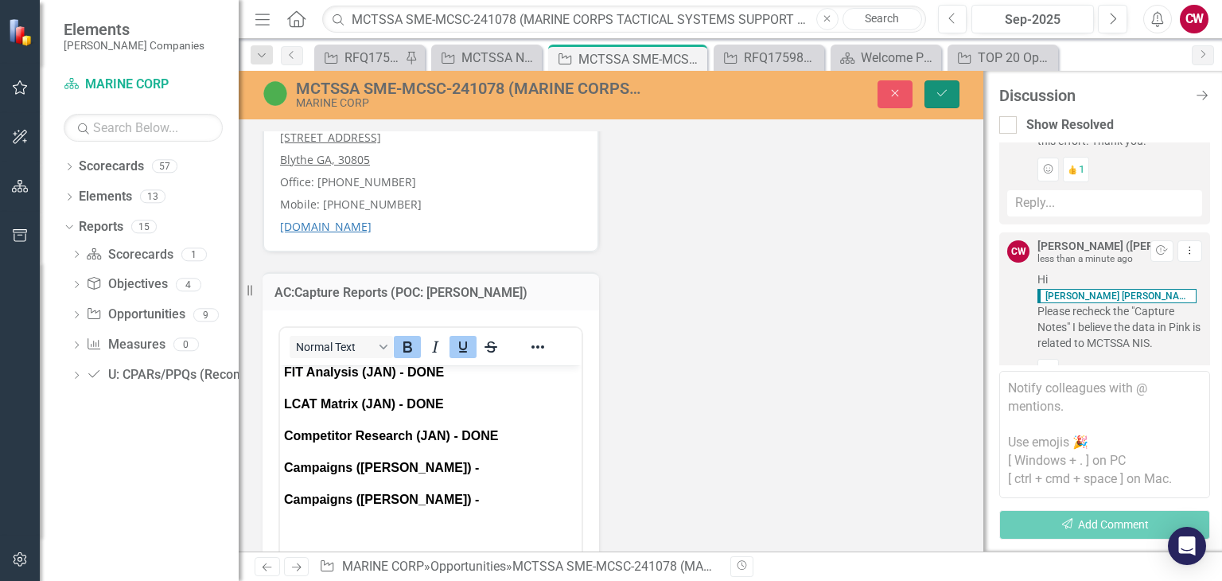
click at [959, 94] on button "Save" at bounding box center [942, 94] width 35 height 28
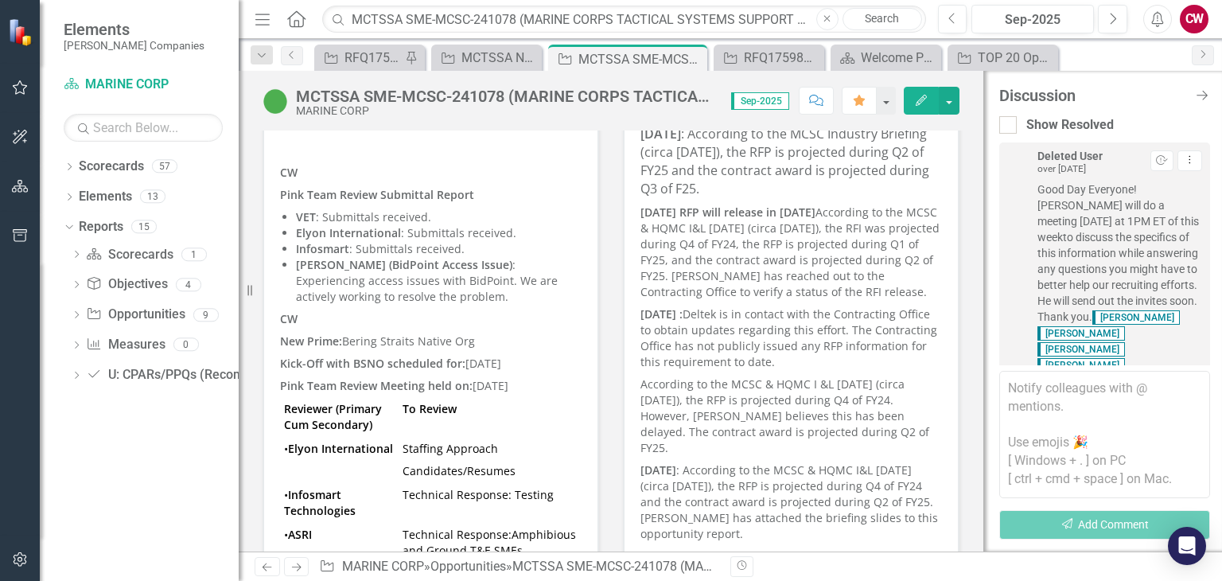
scroll to position [1273, 0]
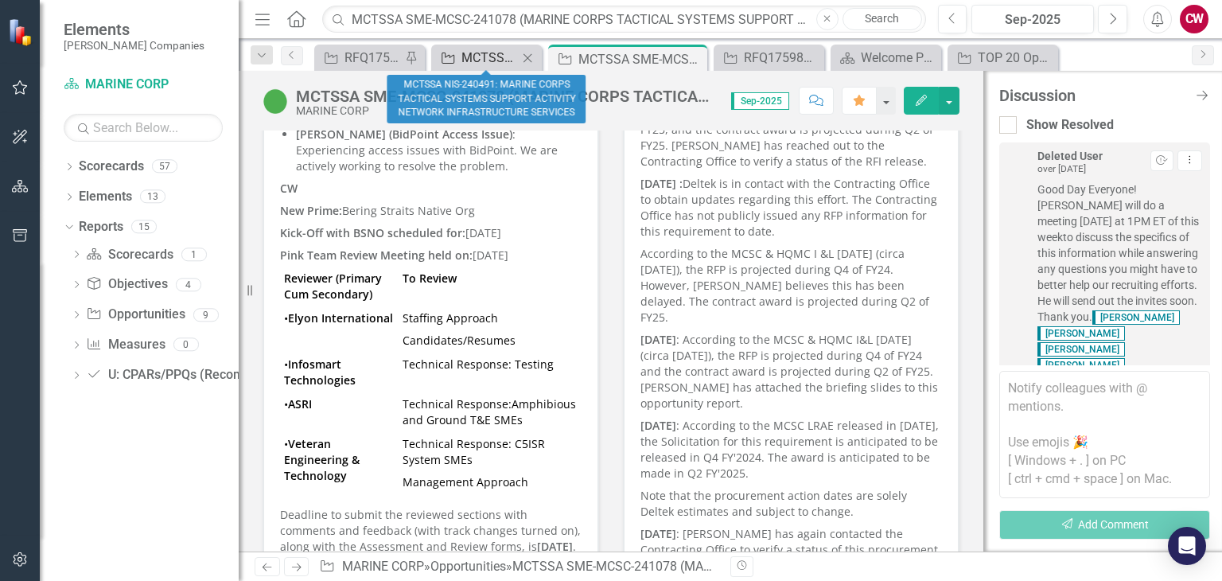
click at [504, 61] on div "MCTSSA NIS-240491: MARINE CORPS TACTICAL SYSTEMS SUPPORT ACTIVITY NETWORK INFRA…" at bounding box center [490, 58] width 57 height 20
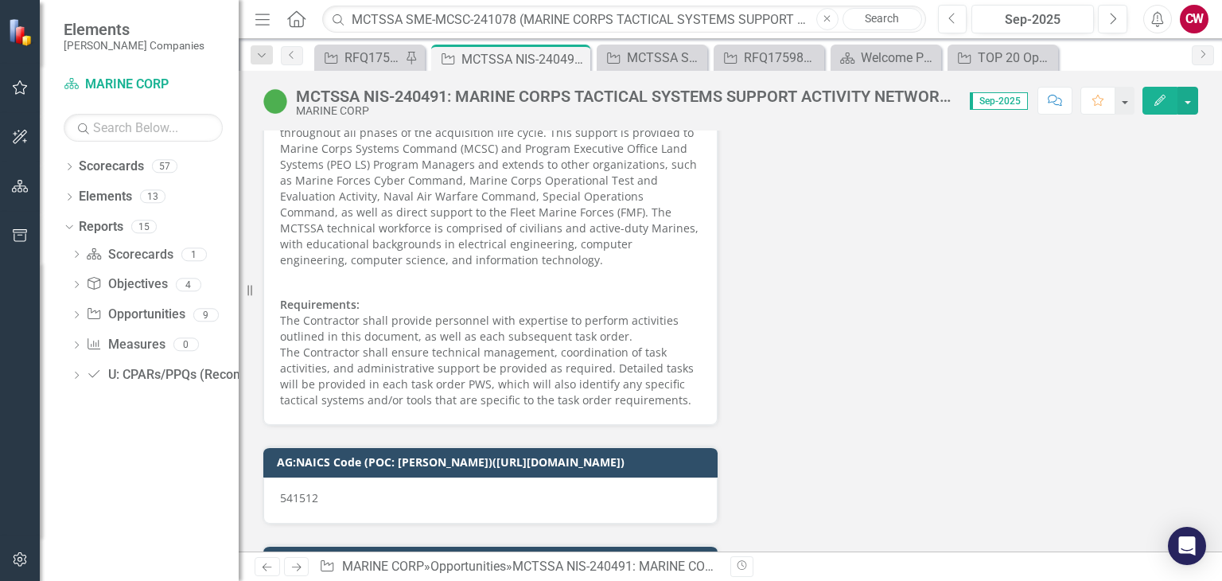
scroll to position [7401, 0]
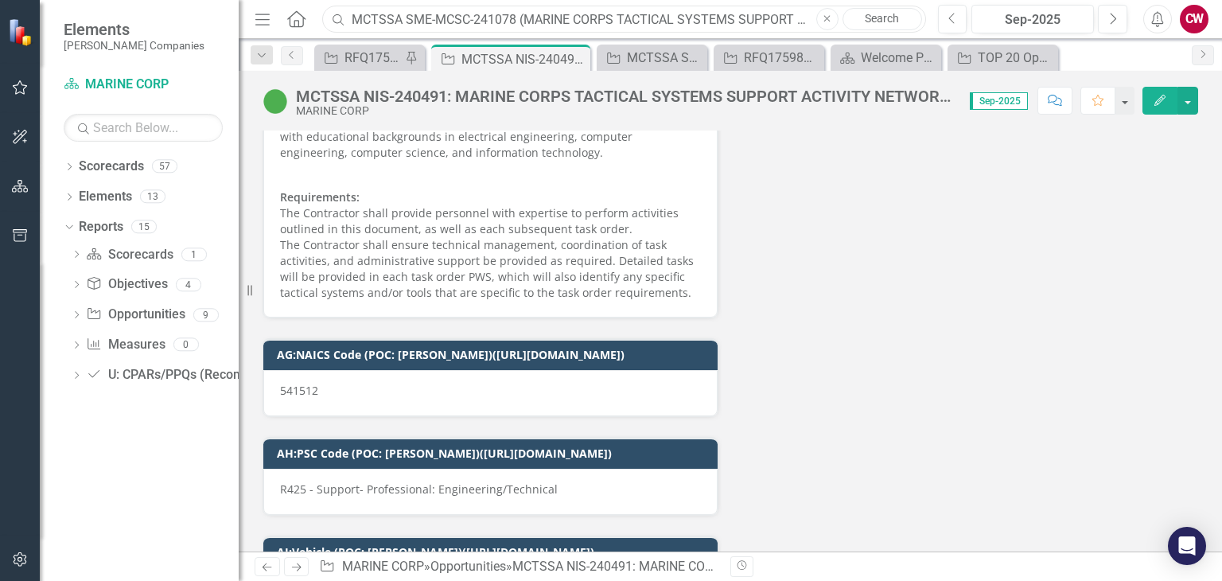
click at [569, 15] on input "MCTSSA SME-MCSC-241078 (MARINE CORPS TACTICAL SYSTEMS SUPPORT ACTIVITY SUBJECT …" at bounding box center [623, 20] width 603 height 28
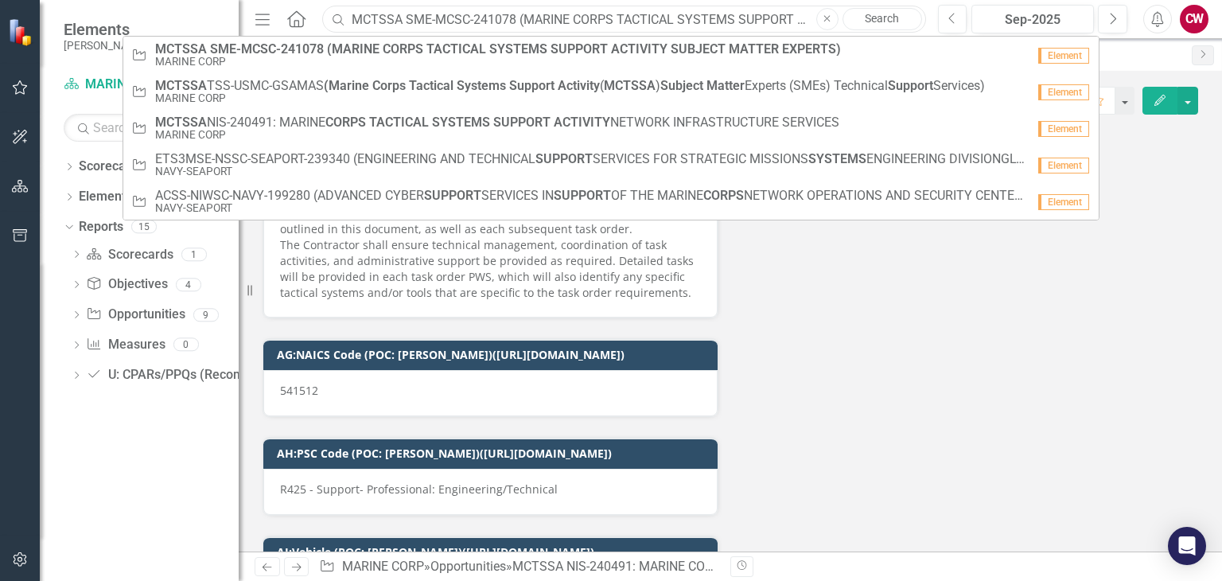
paste input "TSS-USMC-GSAMAS (Marine Corps Tactical Systems Support Activity (MCTSSA) Subjec…"
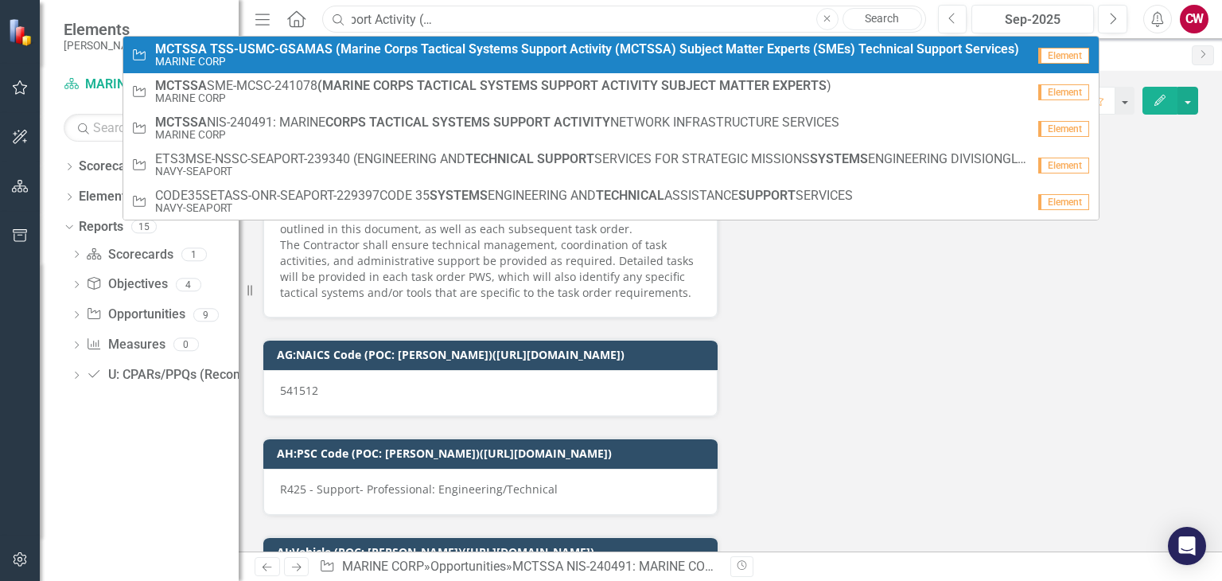
type input "MCTSSA TSS-USMC-GSAMAS (Marine Corps Tactical Systems Support Activity (MCTSSA)…"
click at [634, 43] on strong "(MCTSSA)" at bounding box center [645, 48] width 61 height 15
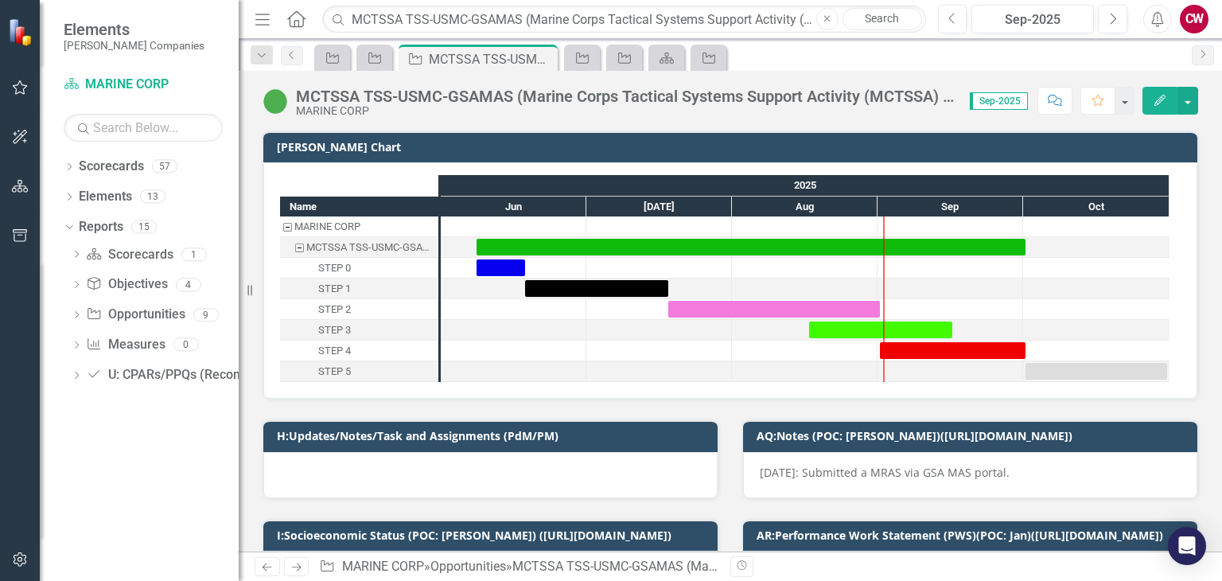
click at [1052, 103] on icon "Comment" at bounding box center [1055, 100] width 14 height 11
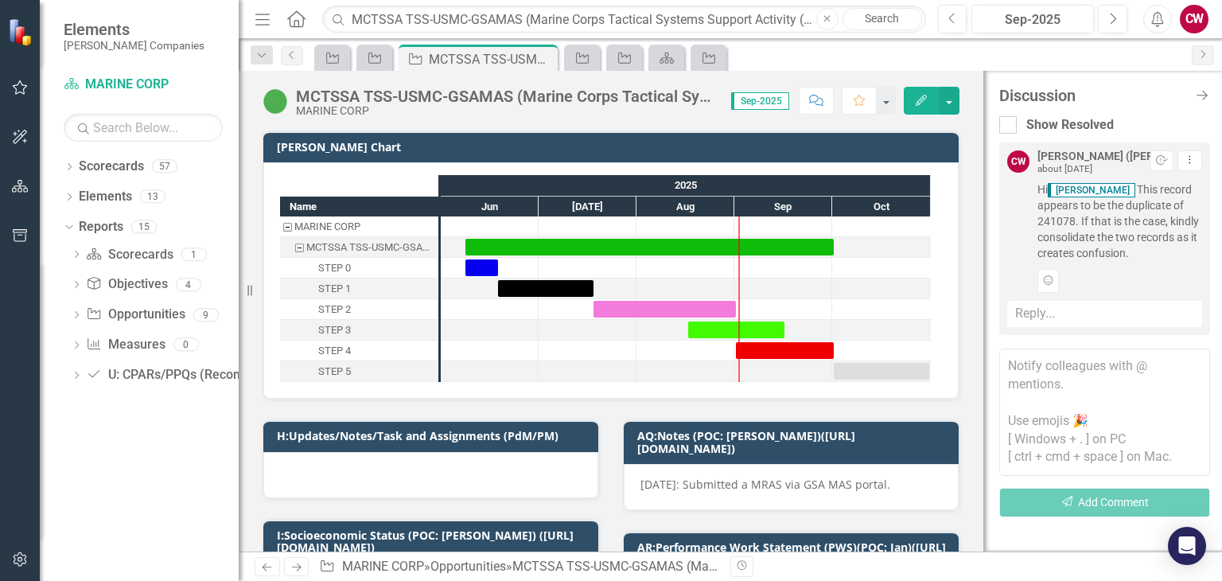
click at [1051, 366] on textarea at bounding box center [1104, 412] width 211 height 127
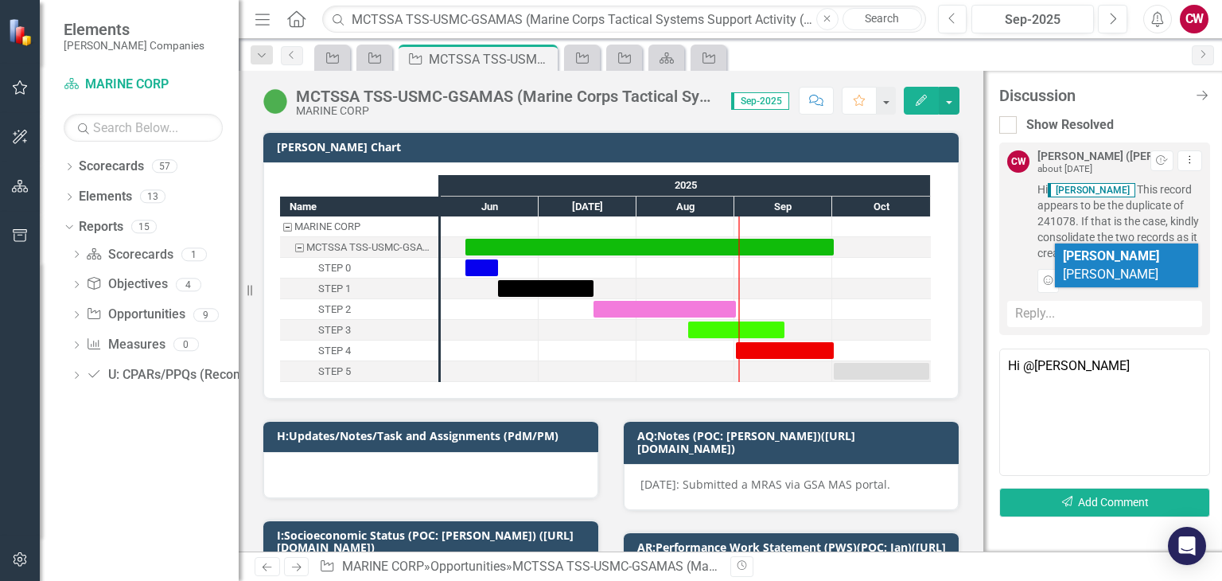
click at [1136, 245] on li "[PERSON_NAME] [PERSON_NAME]" at bounding box center [1126, 266] width 143 height 45
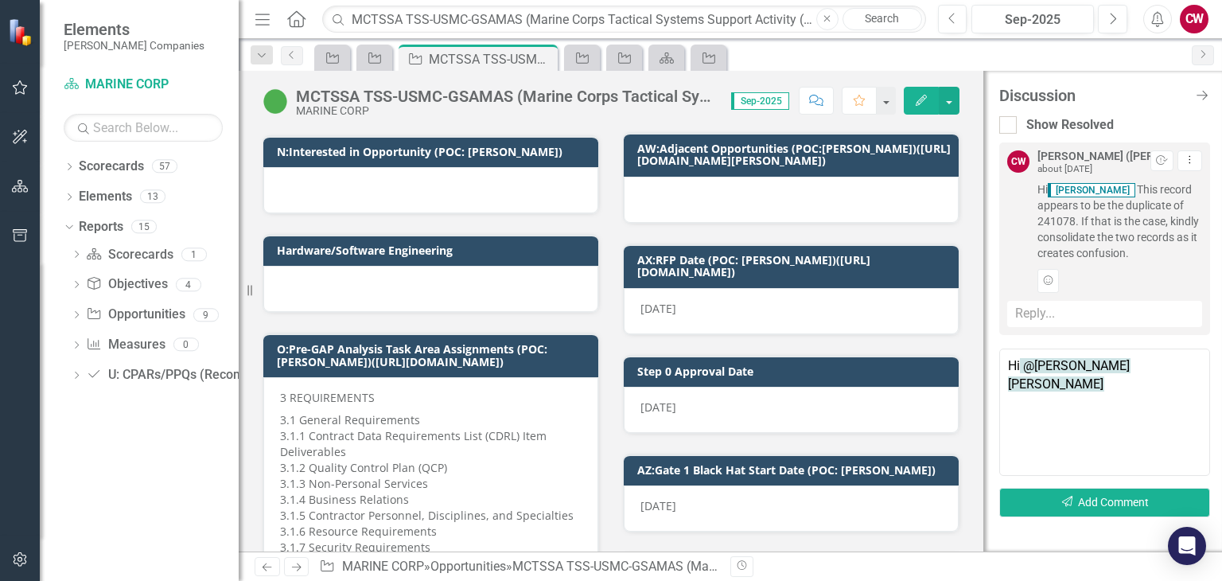
scroll to position [1353, 0]
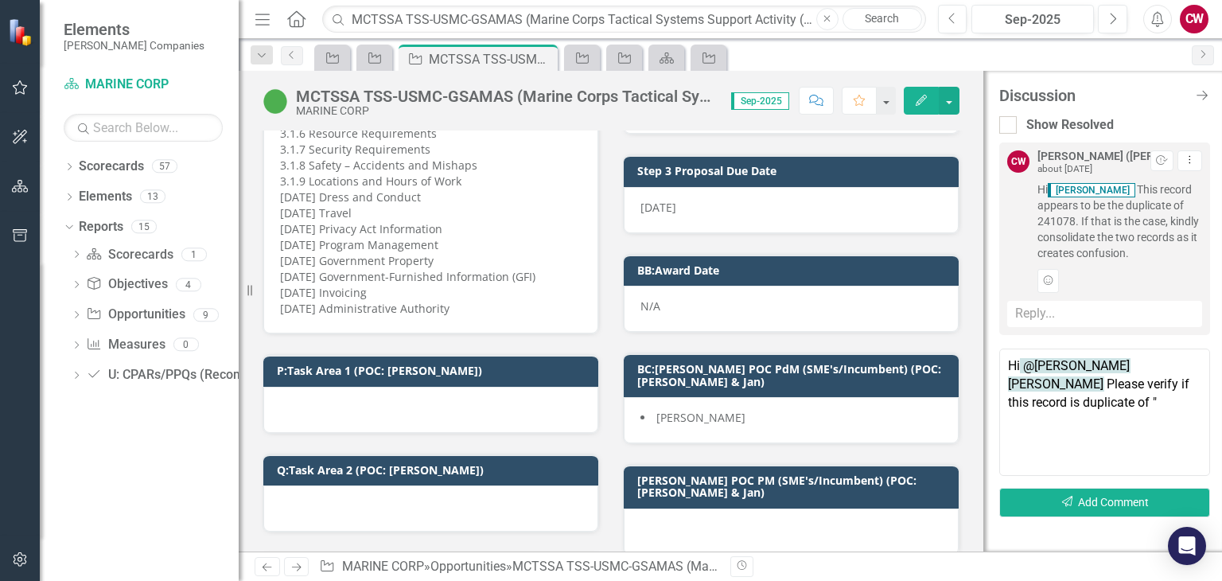
paste textarea "241078"
click at [1084, 405] on textarea "Hi @[PERSON_NAME] [PERSON_NAME] Please verify if this record is a duplicate of …" at bounding box center [1104, 412] width 211 height 127
click at [1054, 402] on textarea "Hi @[PERSON_NAME] [PERSON_NAME] Please verify if this record is a duplicate of …" at bounding box center [1104, 412] width 211 height 127
type textarea "Hi @[PERSON_NAME] [PERSON_NAME] Please verify if this record is a duplicate of …"
click at [1144, 505] on button "Send Add Comment" at bounding box center [1104, 502] width 211 height 29
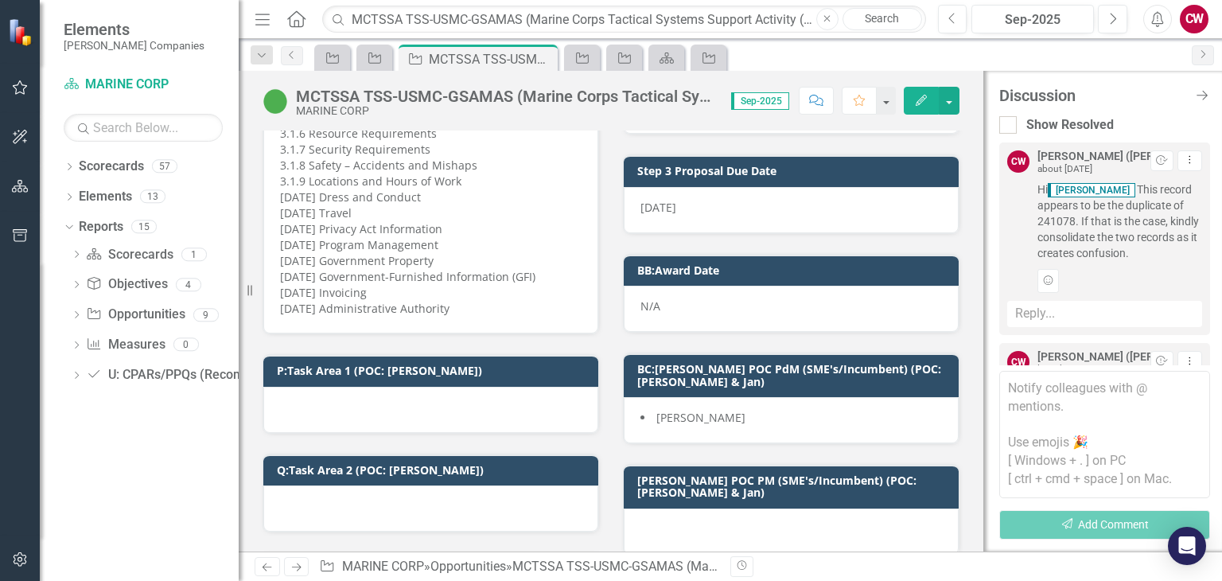
scroll to position [162, 0]
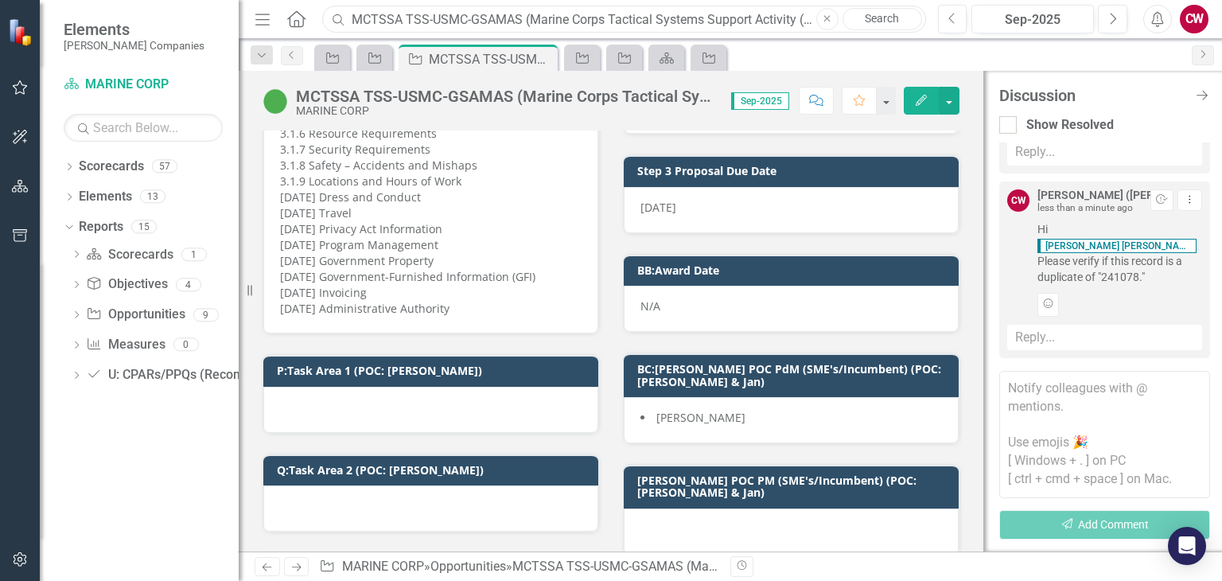
click at [436, 20] on input "MCTSSA TSS-USMC-GSAMAS (Marine Corps Tactical Systems Support Activity (MCTSSA)…" at bounding box center [623, 20] width 603 height 28
paste input "FPMSS-[GEOGRAPHIC_DATA]-SEAPORT-242467 (FINANCIAL AND PROGRAM MANAGEMENT SUPPOR…"
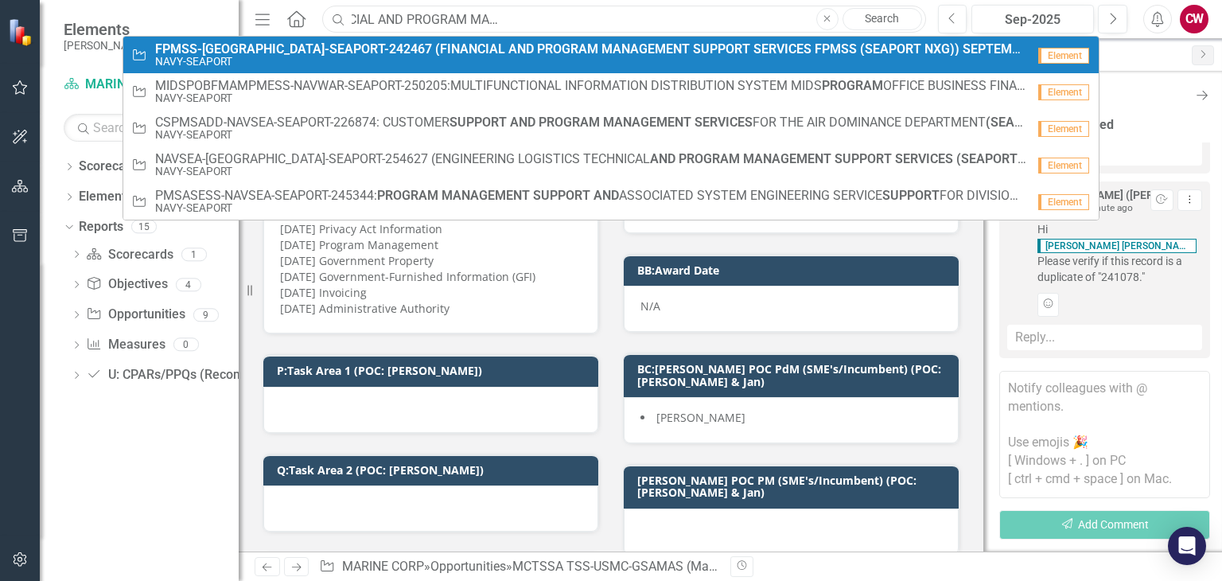
type input "FPMSS-[GEOGRAPHIC_DATA]-SEAPORT-242467 (FINANCIAL AND PROGRAM MANAGEMENT SUPPOR…"
click at [707, 56] on small "NAVY-SEAPORT" at bounding box center [590, 62] width 871 height 12
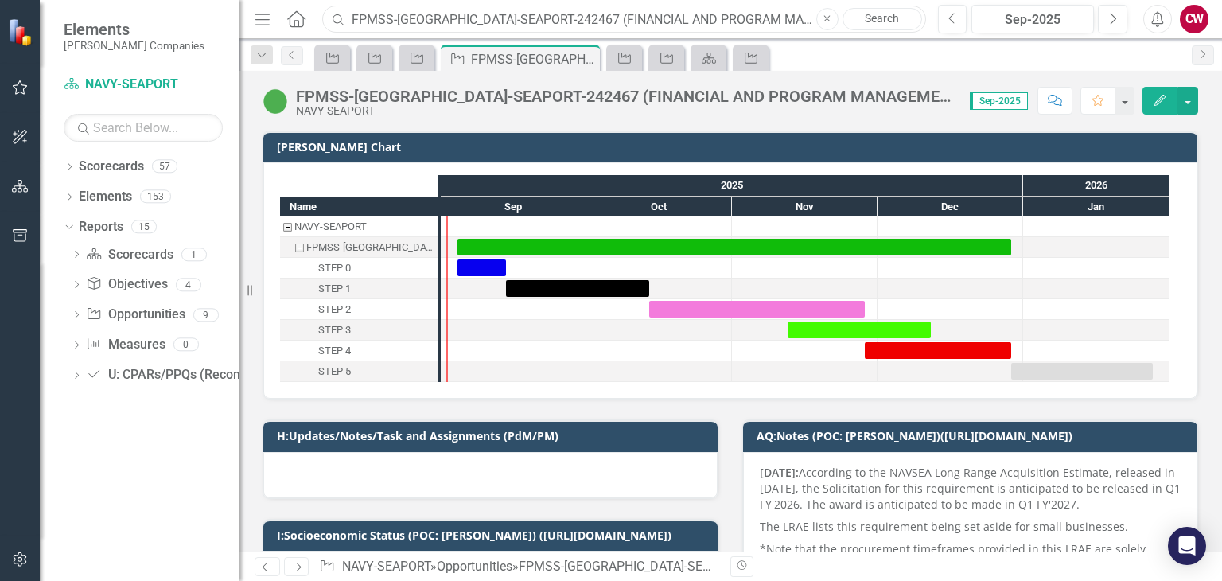
click at [490, 21] on input "FPMSS-[GEOGRAPHIC_DATA]-SEAPORT-242467 (FINANCIAL AND PROGRAM MANAGEMENT SUPPOR…" at bounding box center [623, 20] width 603 height 28
paste input "FCFDTA-NAVY-SEAPORT-255372: FORCE COMBATIVES AND FORCE DEVELOPMENT TRAINING ANA…"
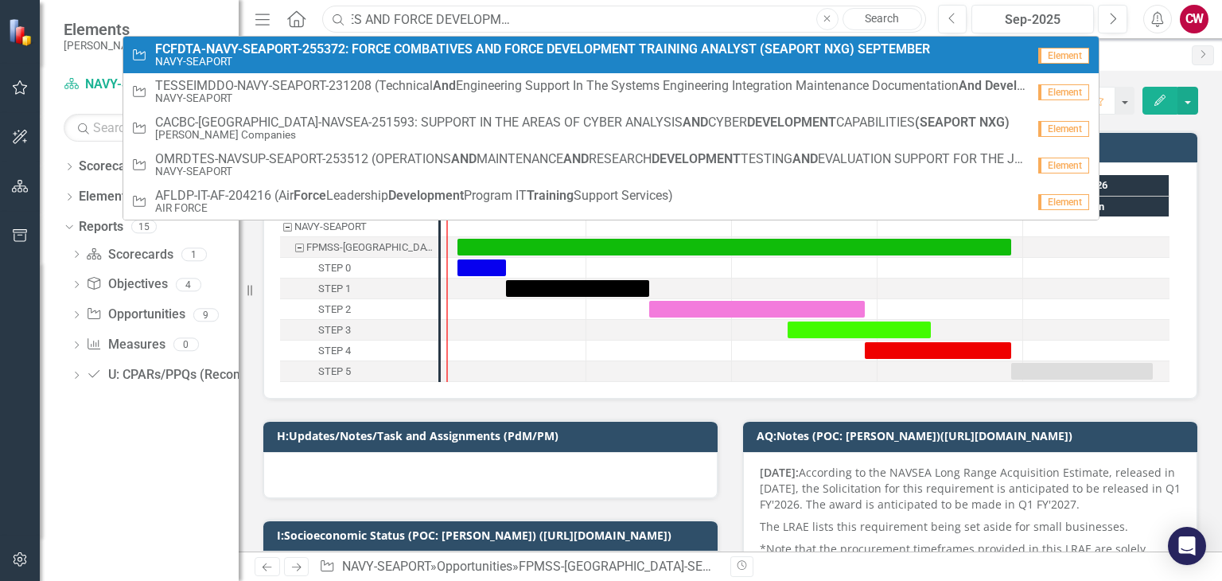
type input "FCFDTA-NAVY-SEAPORT-255372: FORCE COMBATIVES AND FORCE DEVELOPMENT TRAINING ANA…"
click at [496, 57] on small "NAVY-SEAPORT" at bounding box center [542, 62] width 775 height 12
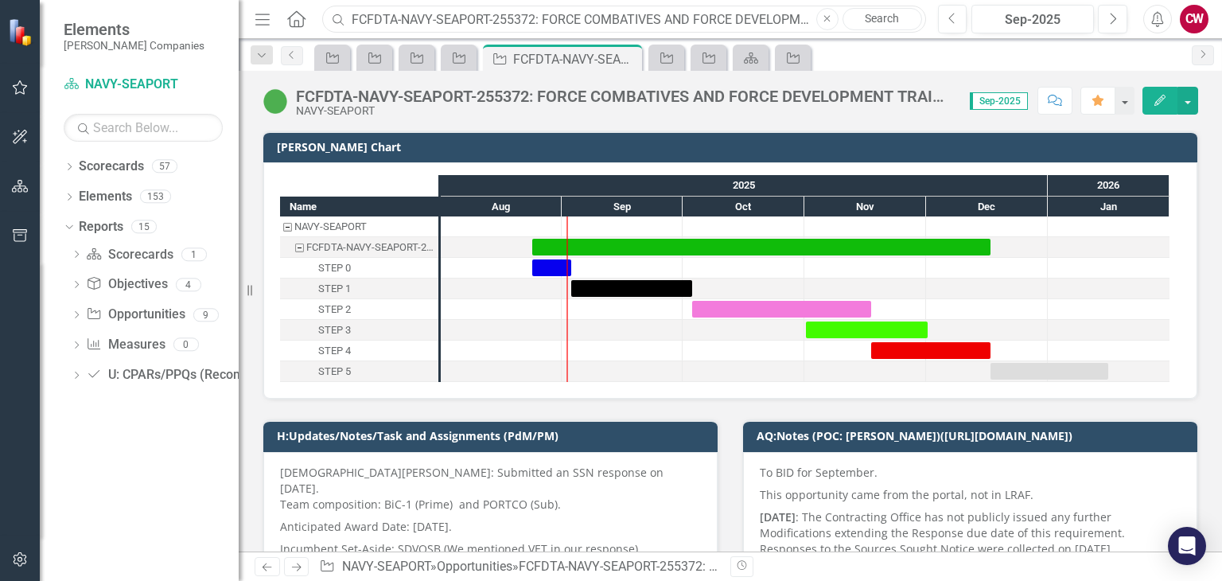
click at [430, 24] on input "FCFDTA-NAVY-SEAPORT-255372: FORCE COMBATIVES AND FORCE DEVELOPMENT TRAINING ANA…" at bounding box center [623, 20] width 603 height 28
paste input "PETMSS-NAVSEA-SEAPORT-247543: PROFESSIONAL ENGINEERING TECHNICAL AND MANAGEMENT…"
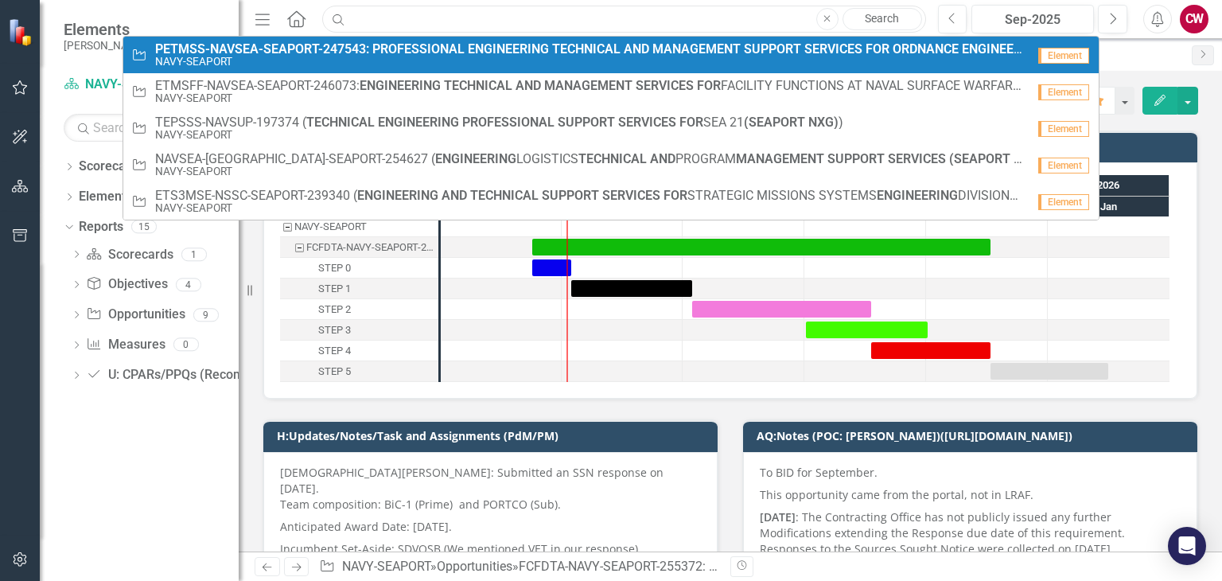
type input "PETMSS-NAVSEA-SEAPORT-247543: PROFESSIONAL ENGINEERING TECHNICAL AND MANAGEMENT…"
click at [381, 51] on strong "PROFESSIONAL" at bounding box center [418, 48] width 92 height 15
